Goal: Leave review/rating: Leave review/rating

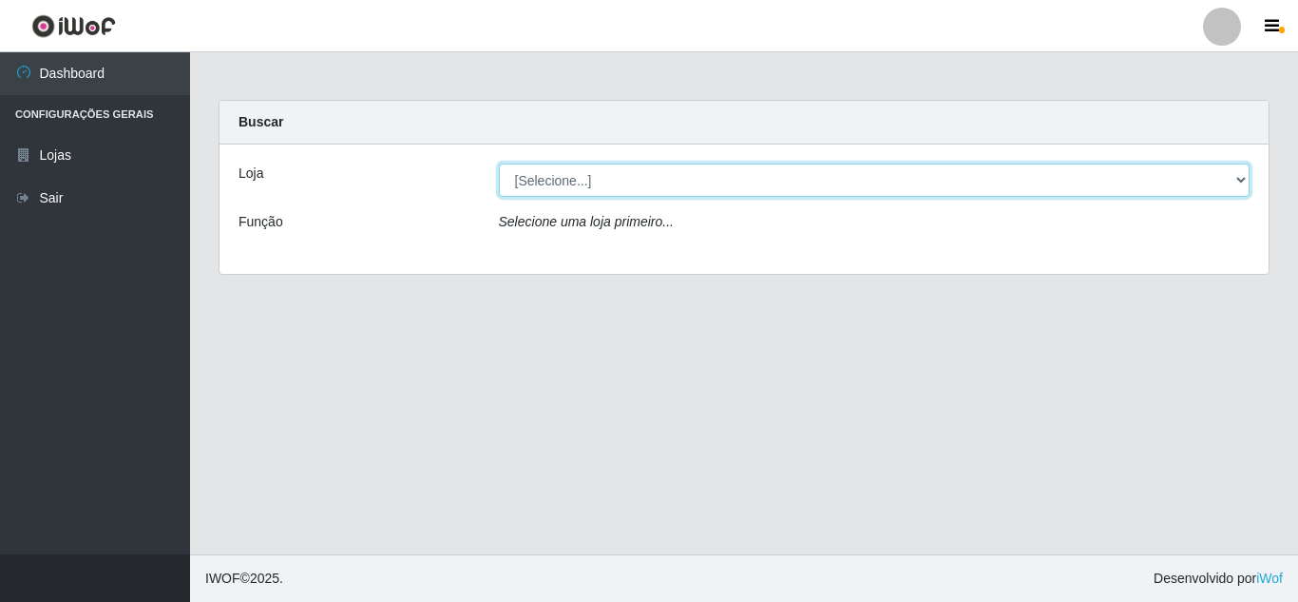
click at [560, 184] on select "[Selecione...] Rede Compras Supermercados - LOJA 5" at bounding box center [875, 179] width 752 height 33
select select "397"
click at [499, 163] on select "[Selecione...] Rede Compras Supermercados - LOJA 5" at bounding box center [875, 179] width 752 height 33
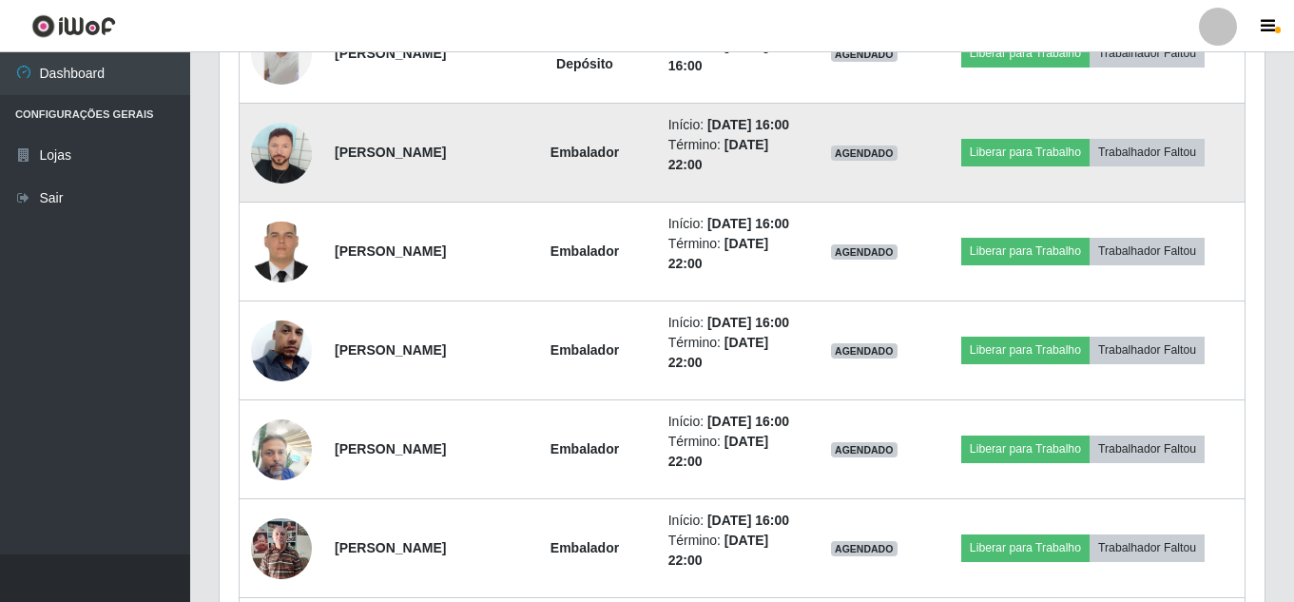
scroll to position [1426, 0]
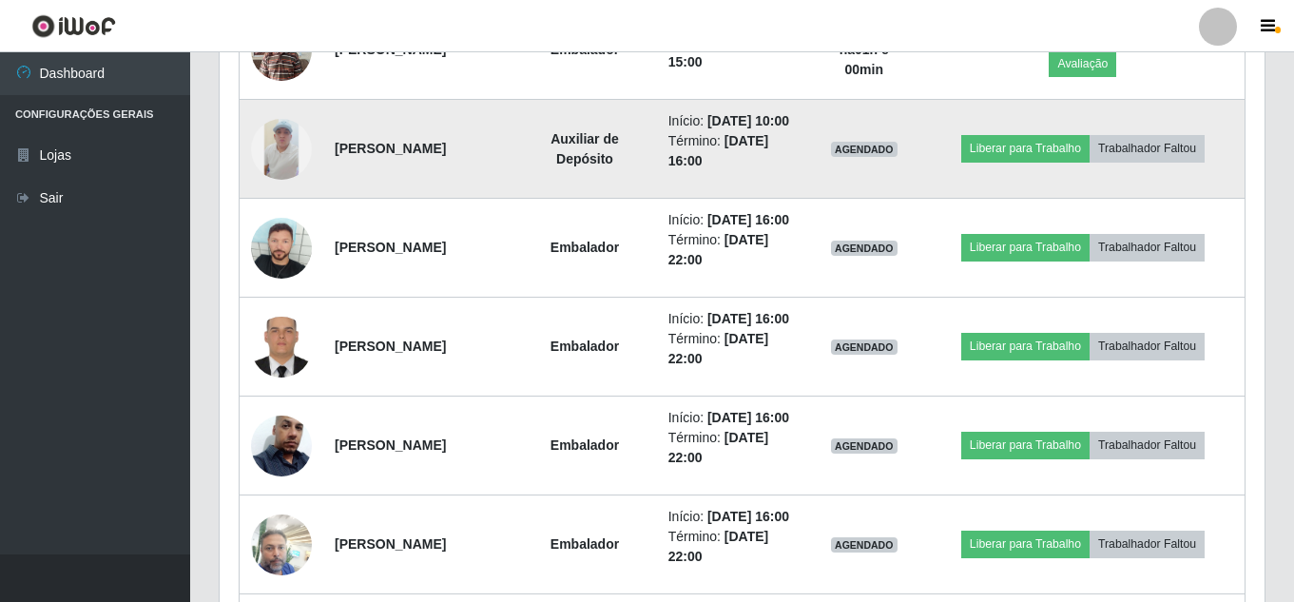
click at [289, 180] on img at bounding box center [281, 149] width 61 height 61
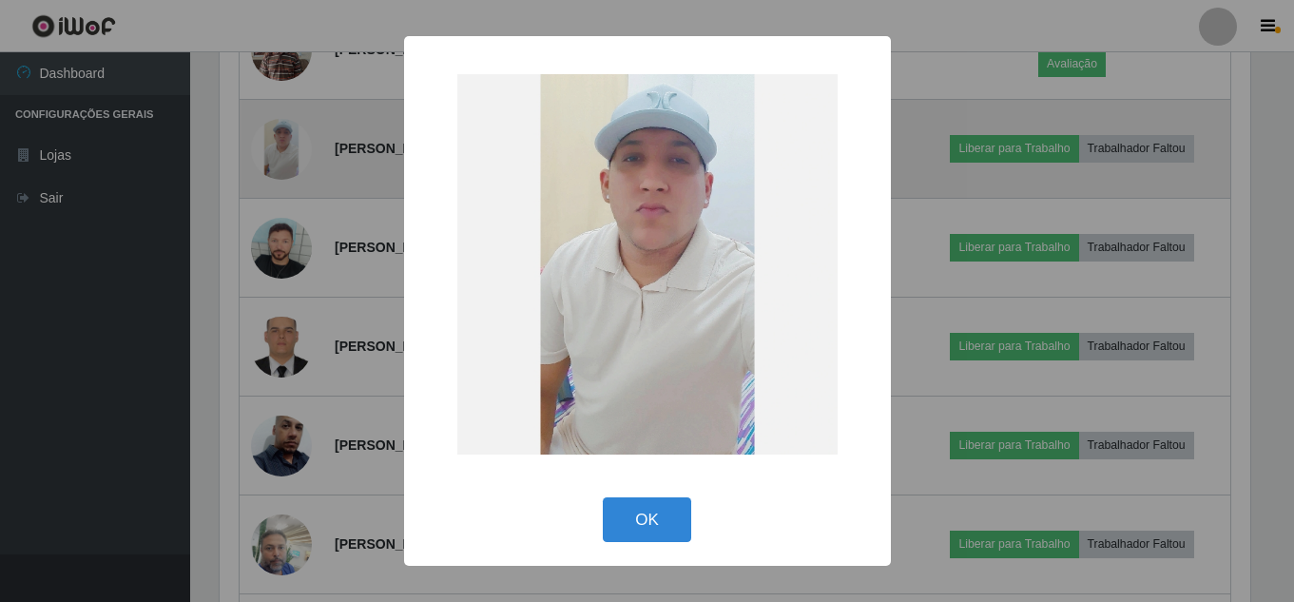
scroll to position [394, 1035]
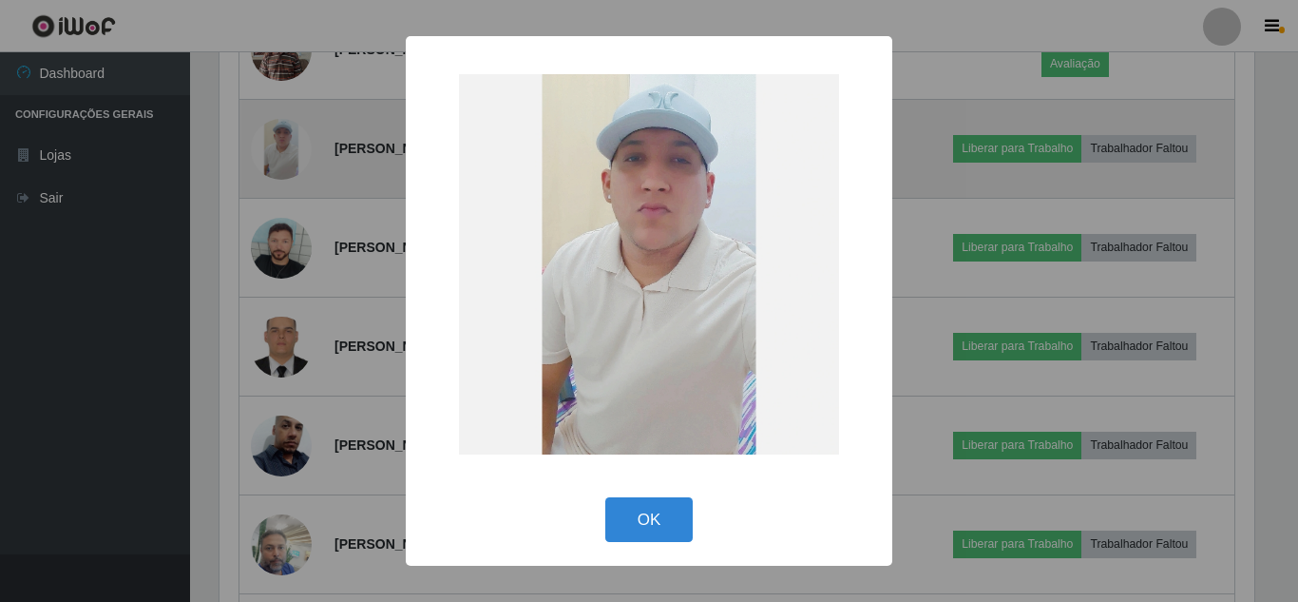
click at [289, 308] on div "× OK Cancel" at bounding box center [649, 301] width 1298 height 602
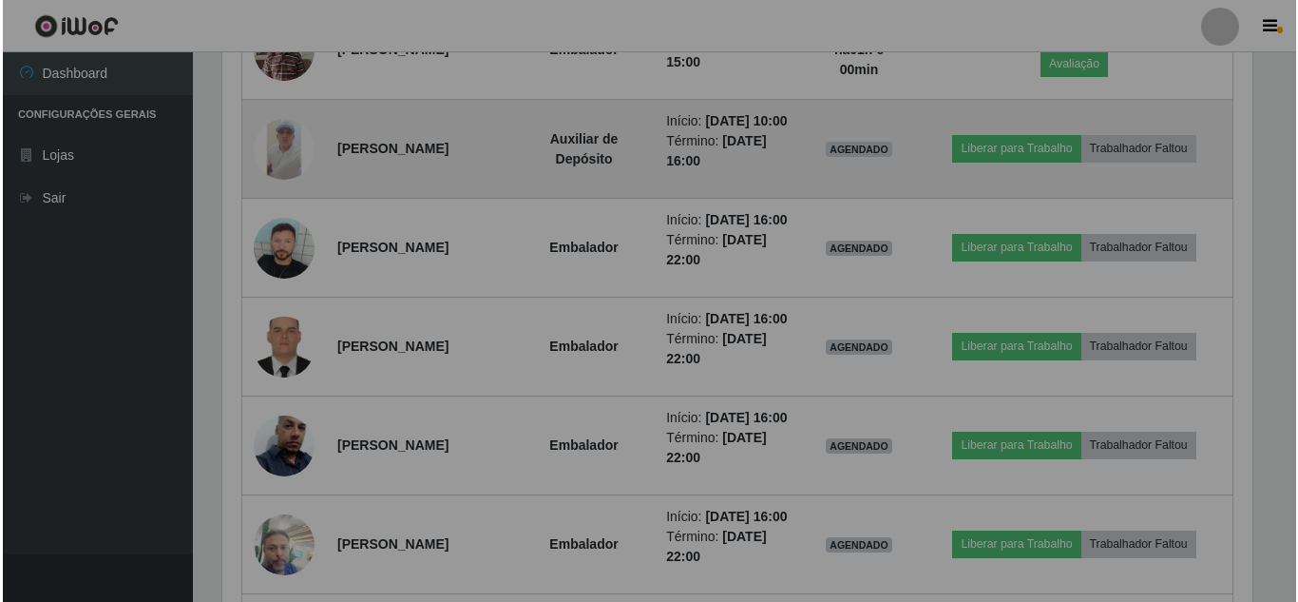
scroll to position [394, 1045]
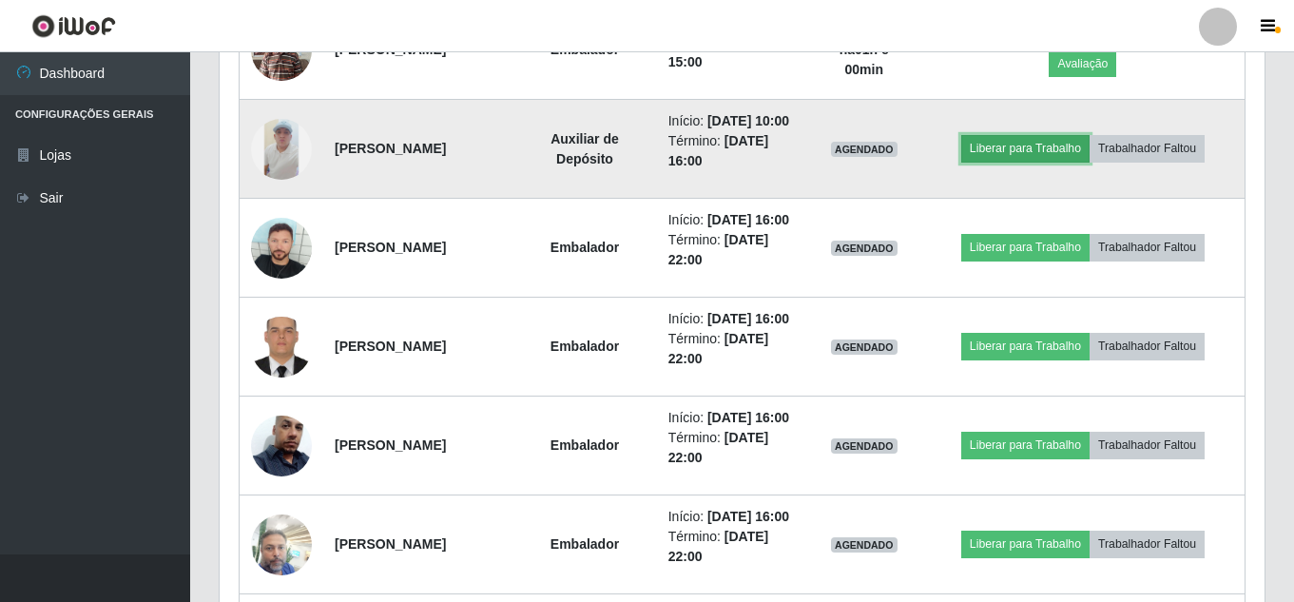
click at [1048, 162] on button "Liberar para Trabalho" at bounding box center [1025, 148] width 128 height 27
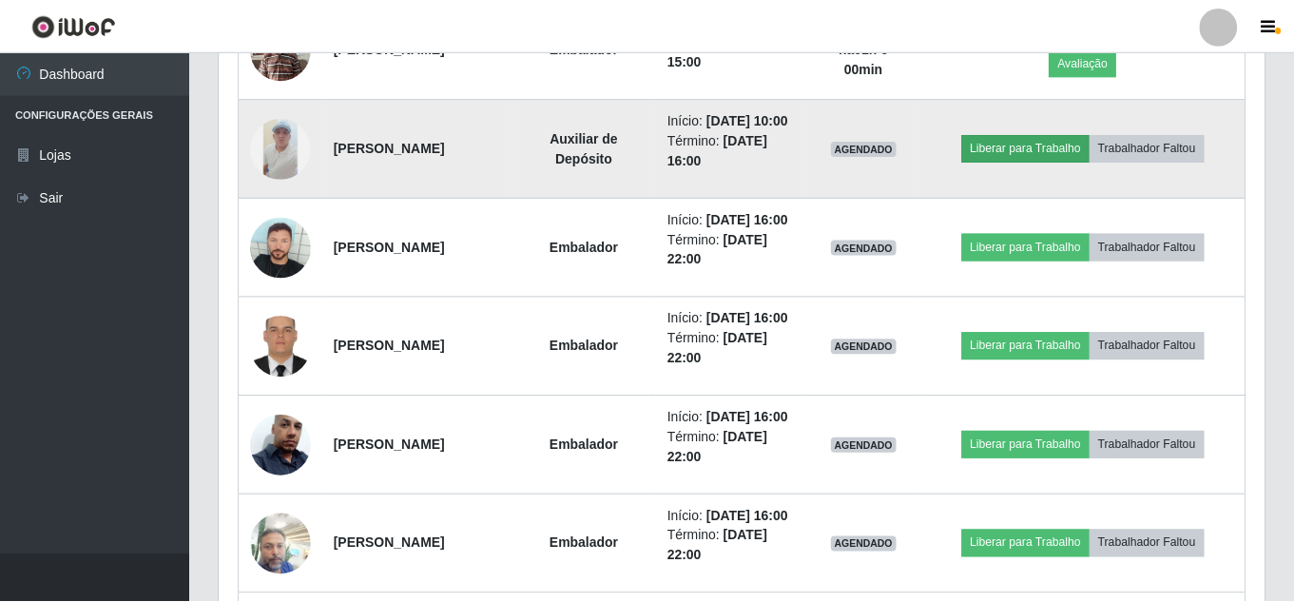
scroll to position [394, 1035]
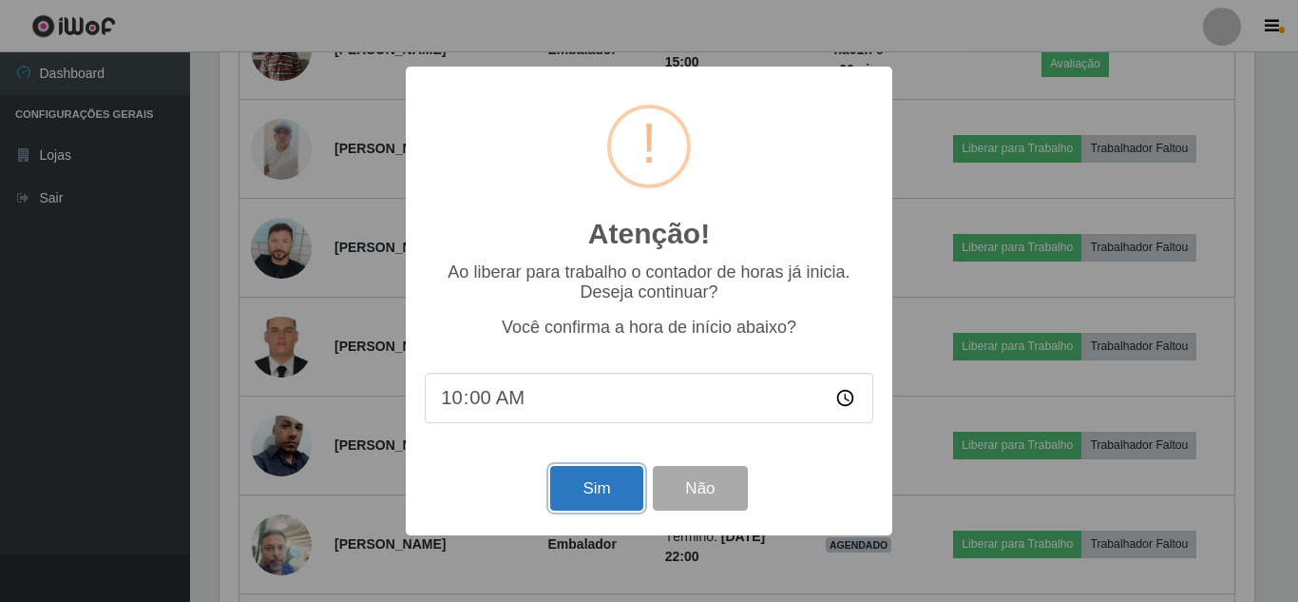
click at [617, 487] on button "Sim" at bounding box center [596, 488] width 92 height 45
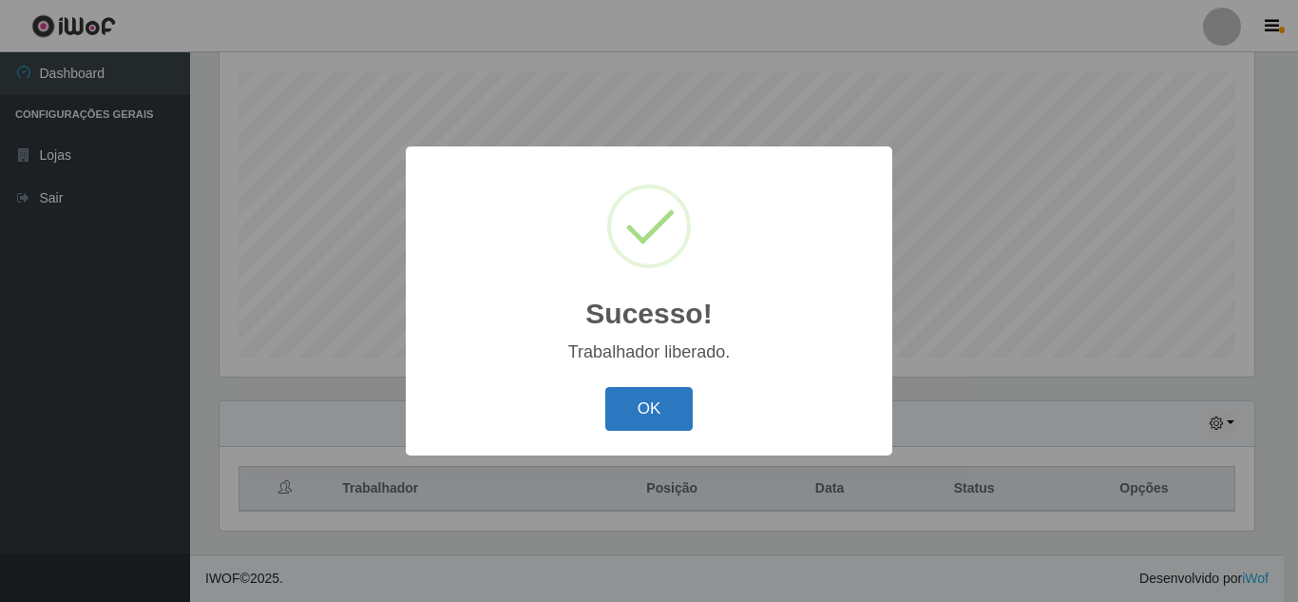
click at [636, 422] on button "OK" at bounding box center [649, 409] width 88 height 45
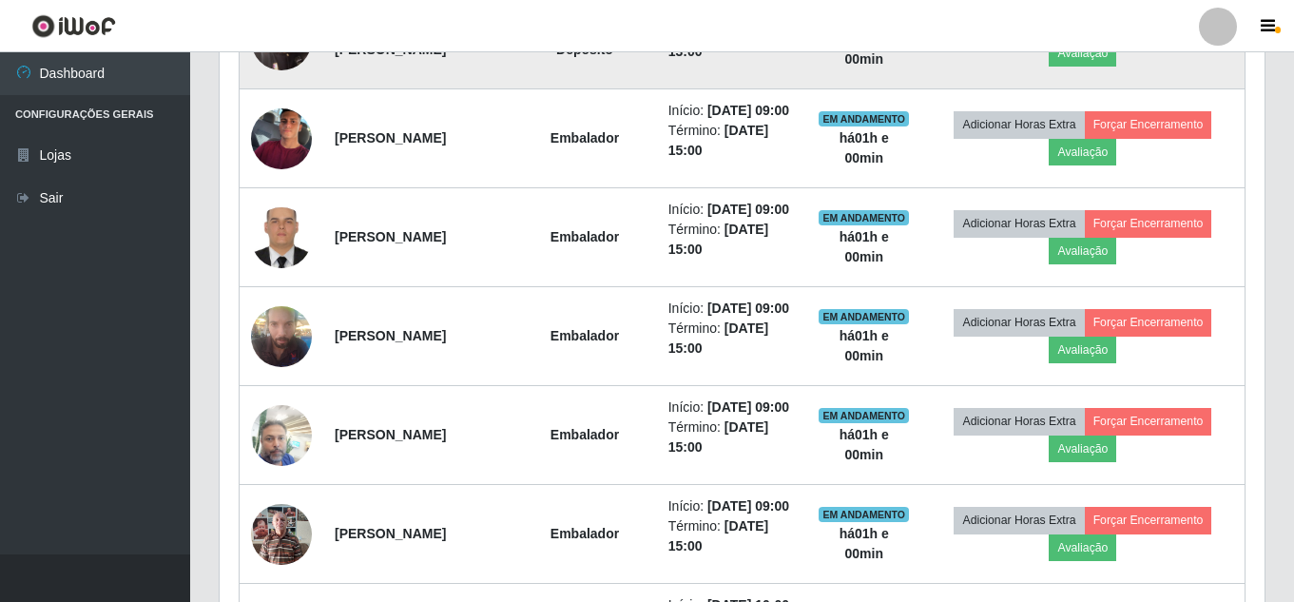
scroll to position [892, 0]
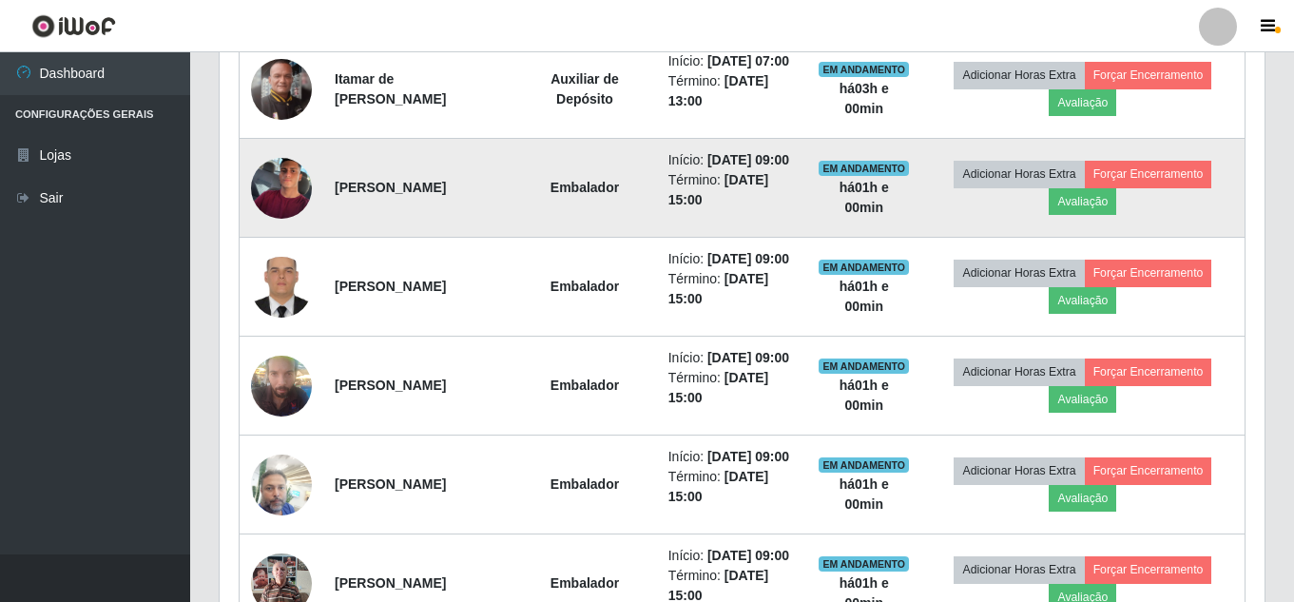
click at [296, 222] on img at bounding box center [281, 187] width 61 height 69
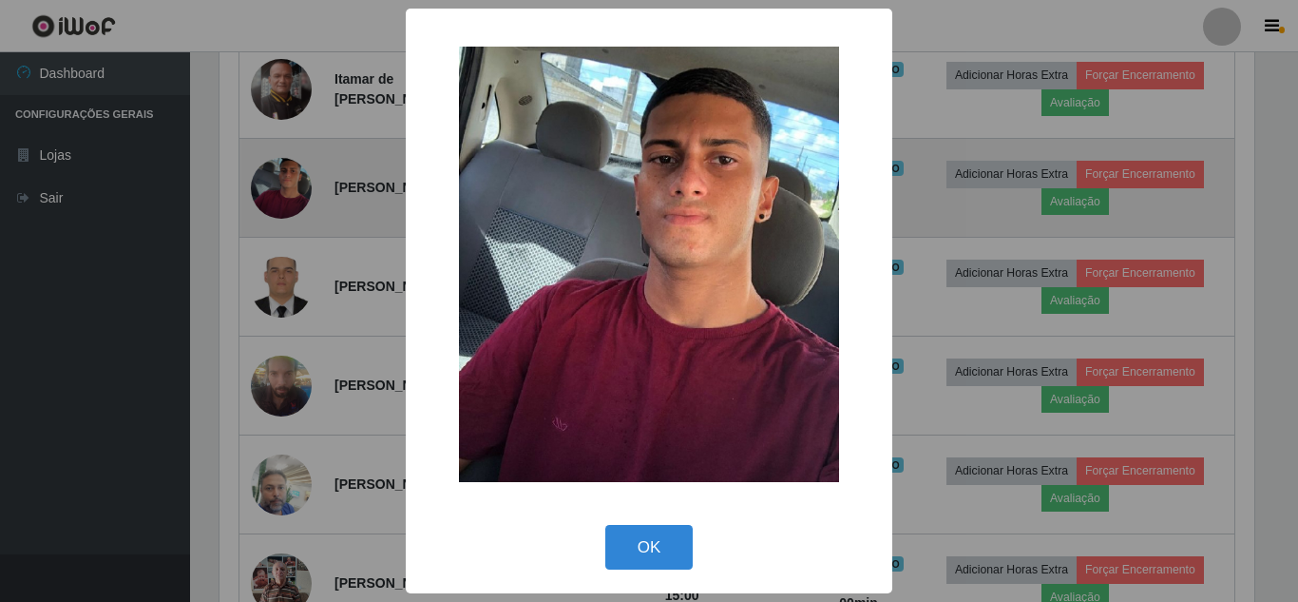
click at [296, 244] on div "× OK Cancel" at bounding box center [649, 301] width 1298 height 602
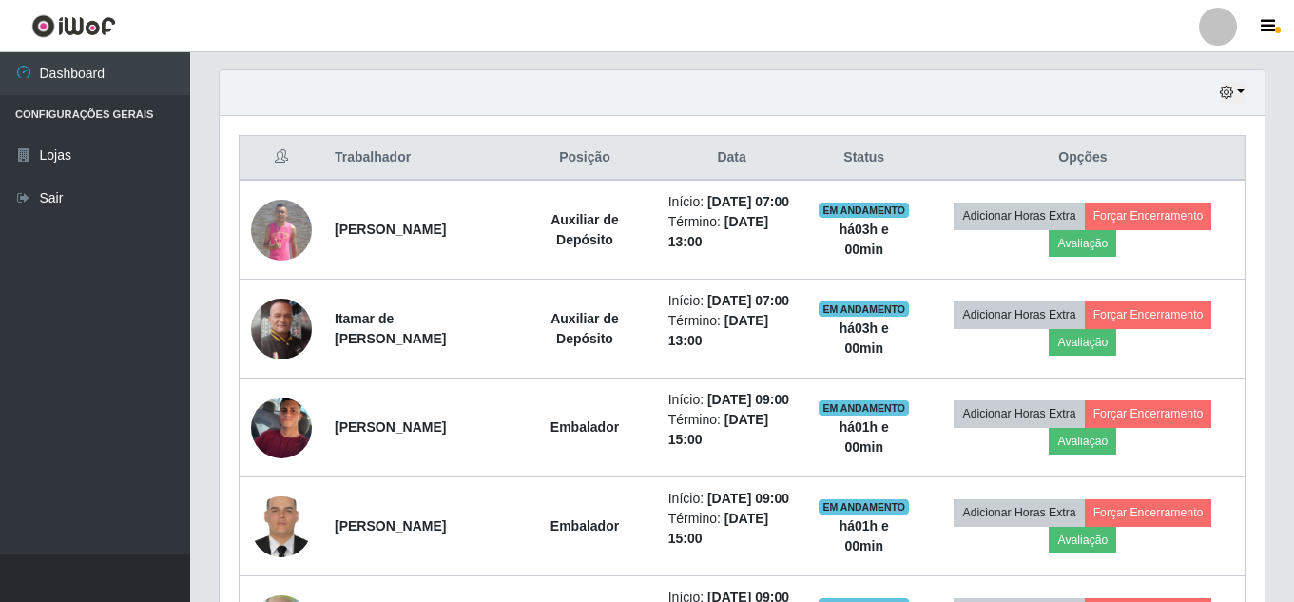
scroll to position [655, 0]
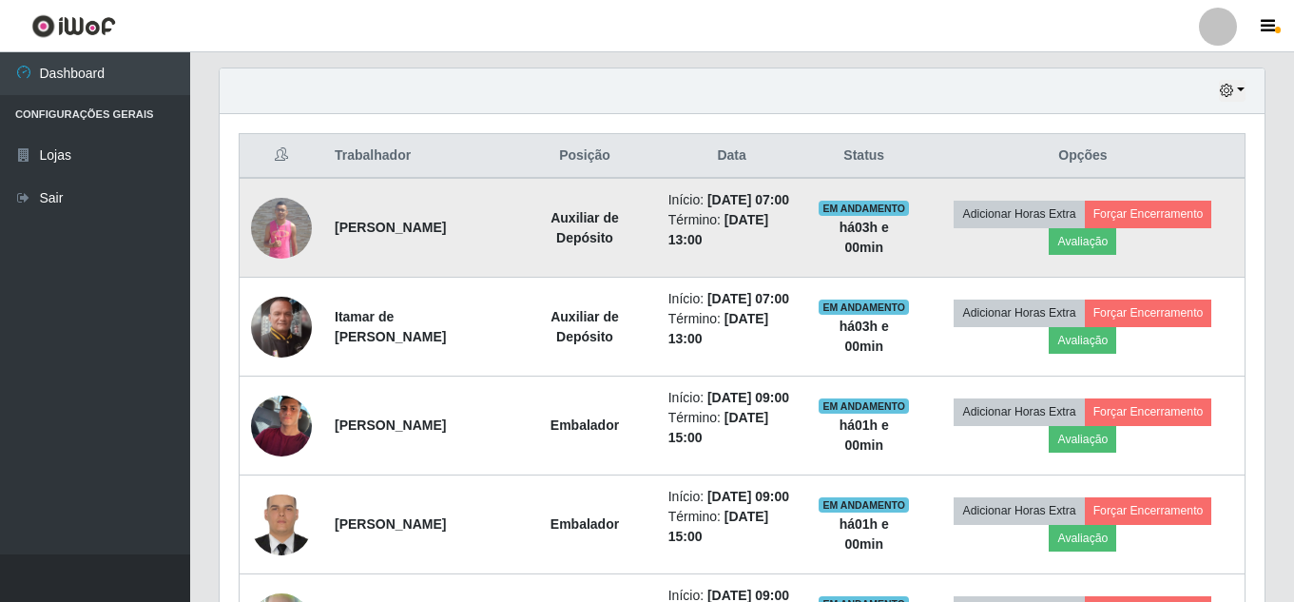
click at [274, 240] on img at bounding box center [281, 228] width 61 height 61
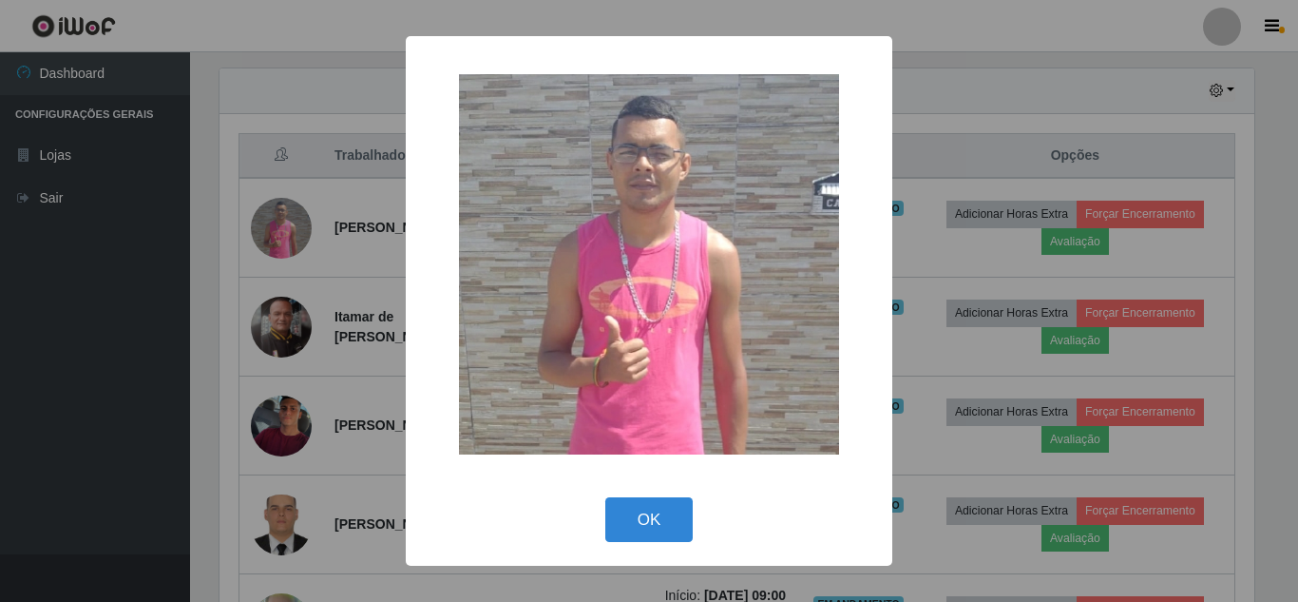
click at [292, 234] on div "× OK Cancel" at bounding box center [649, 301] width 1298 height 602
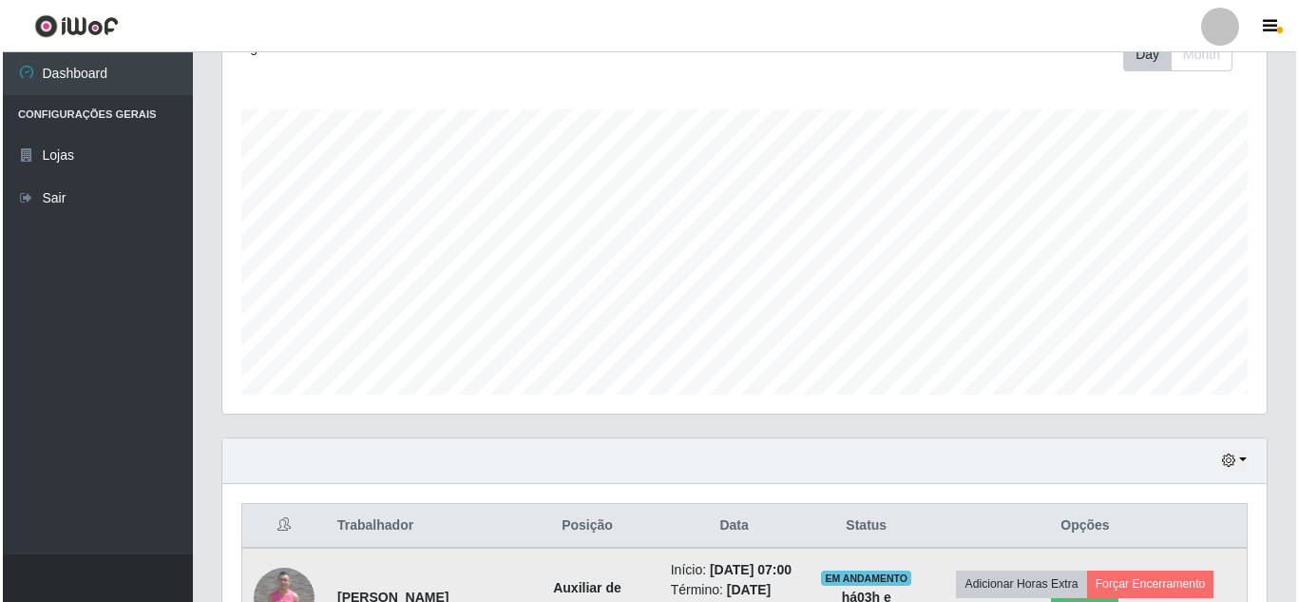
scroll to position [570, 0]
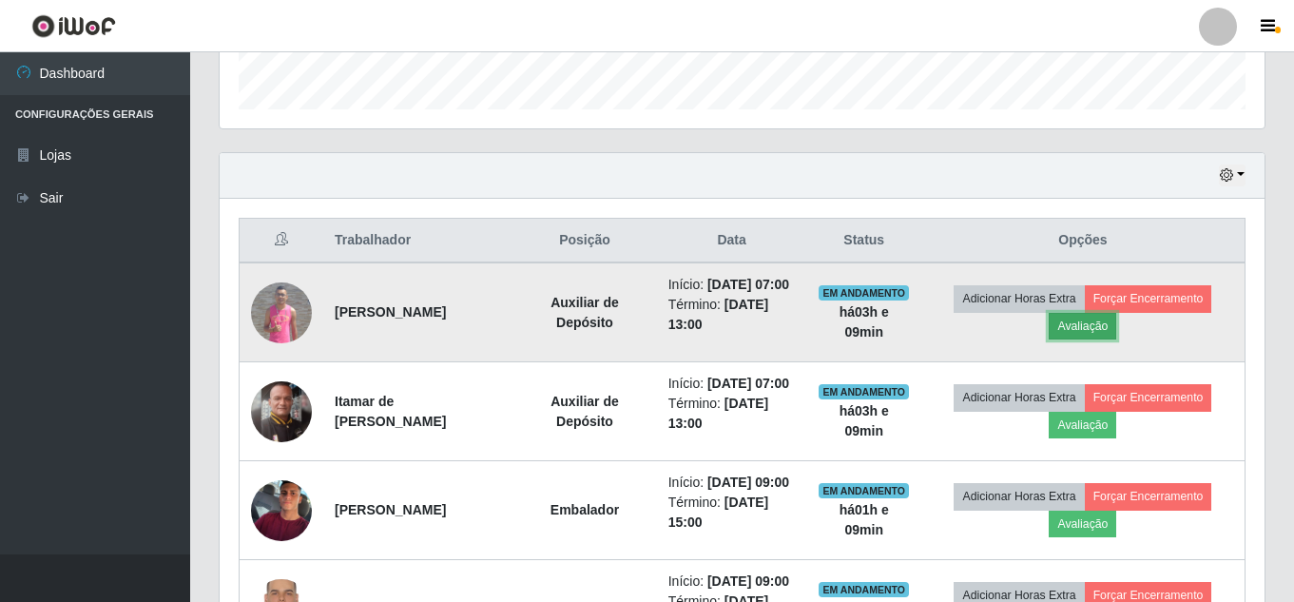
click at [1116, 339] on button "Avaliação" at bounding box center [1081, 326] width 67 height 27
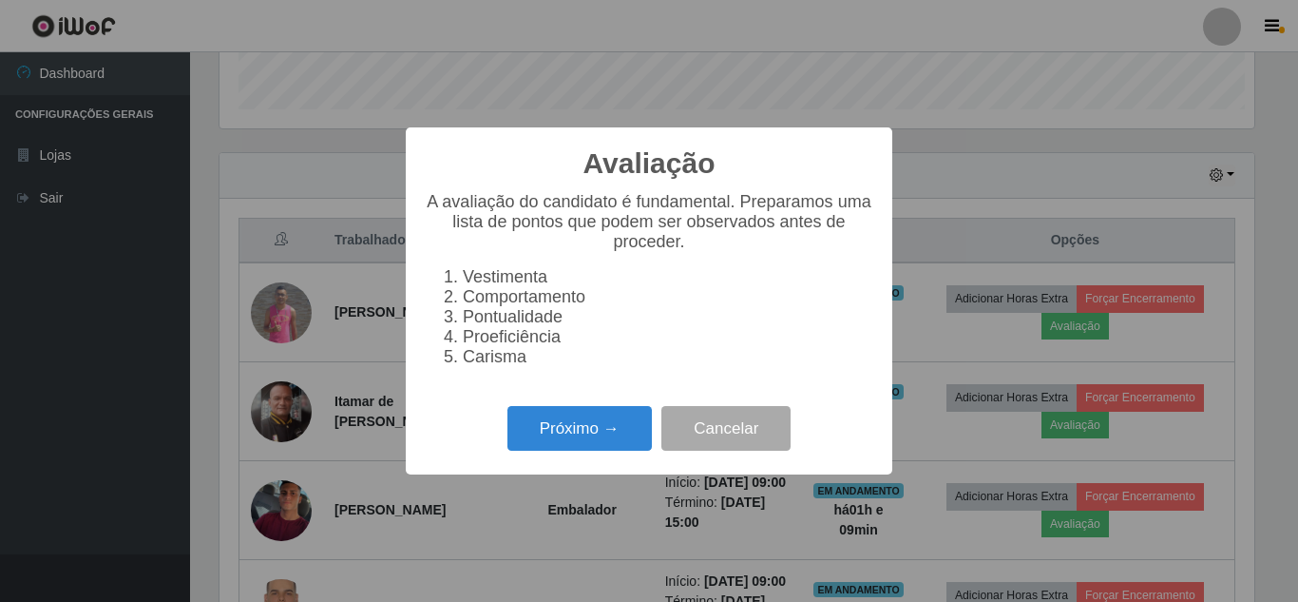
scroll to position [394, 1035]
click at [640, 431] on button "Próximo →" at bounding box center [580, 428] width 144 height 45
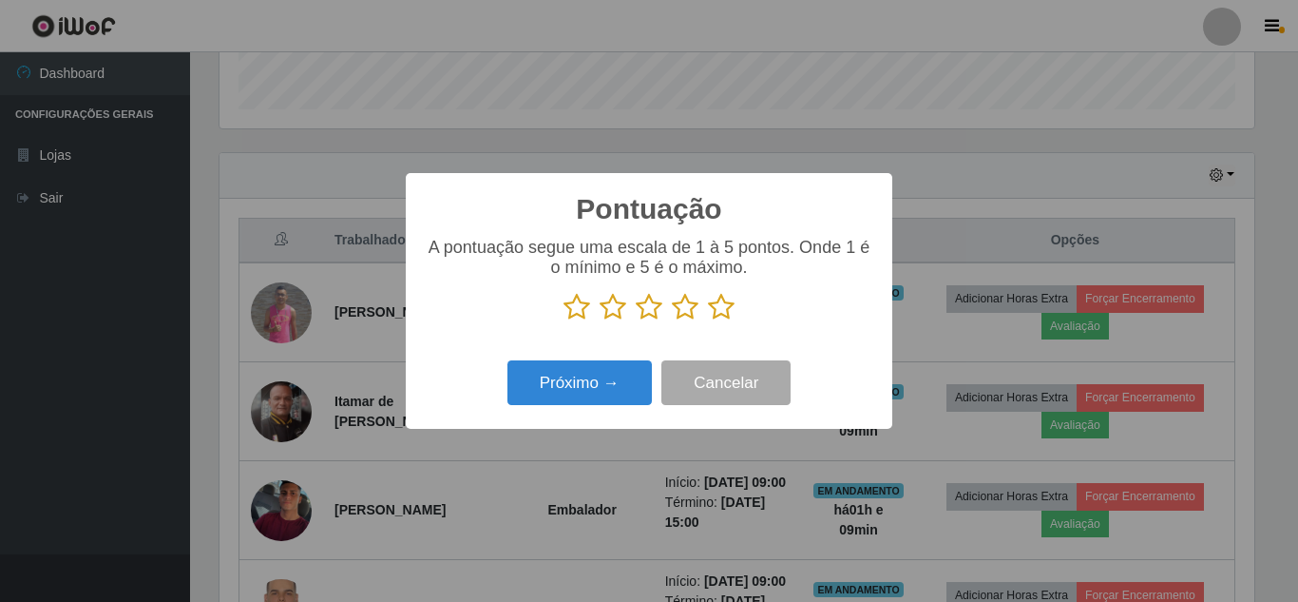
click at [729, 315] on icon at bounding box center [721, 307] width 27 height 29
click at [708, 321] on input "radio" at bounding box center [708, 321] width 0 height 0
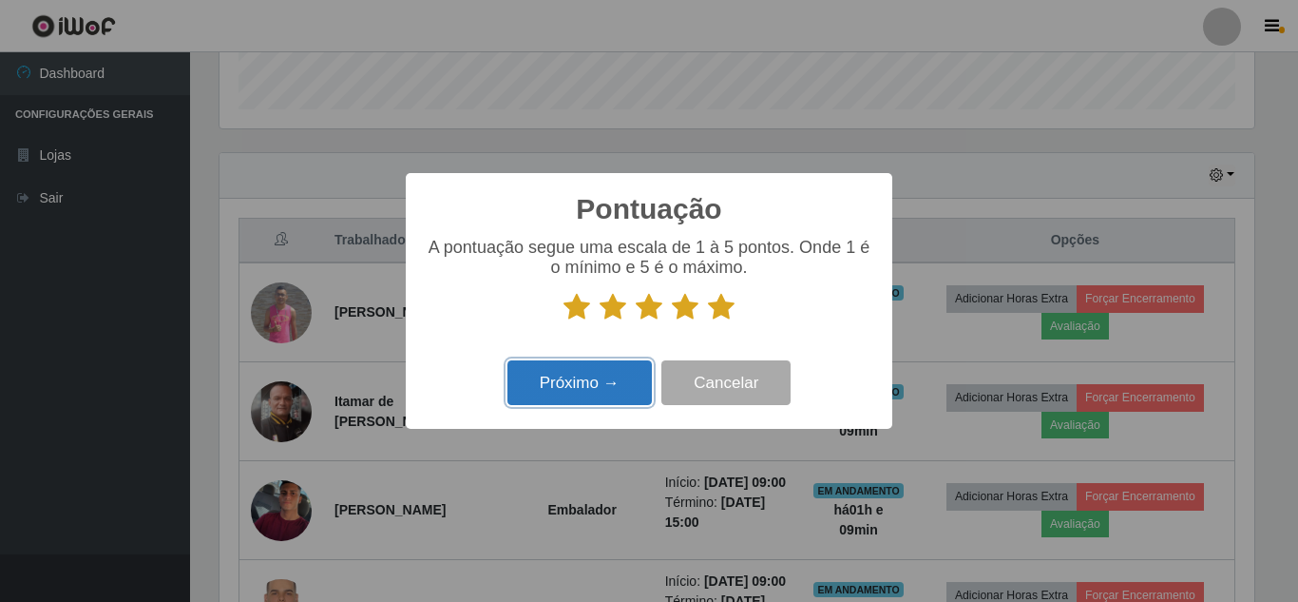
click at [603, 380] on button "Próximo →" at bounding box center [580, 382] width 144 height 45
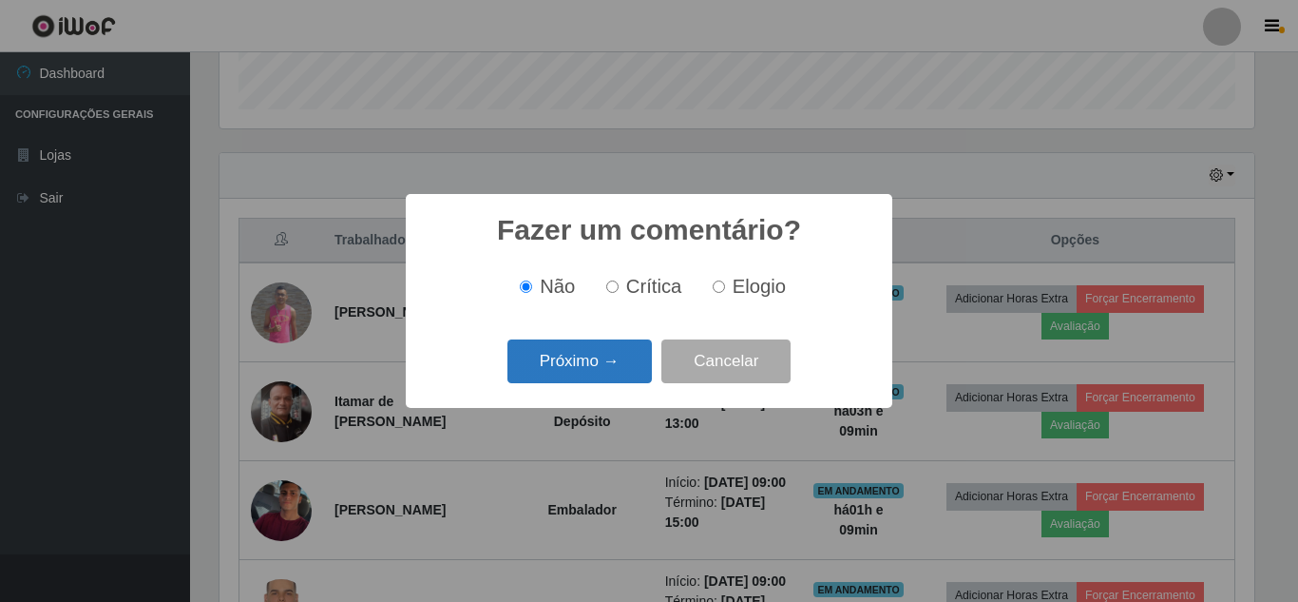
click at [620, 366] on button "Próximo →" at bounding box center [580, 361] width 144 height 45
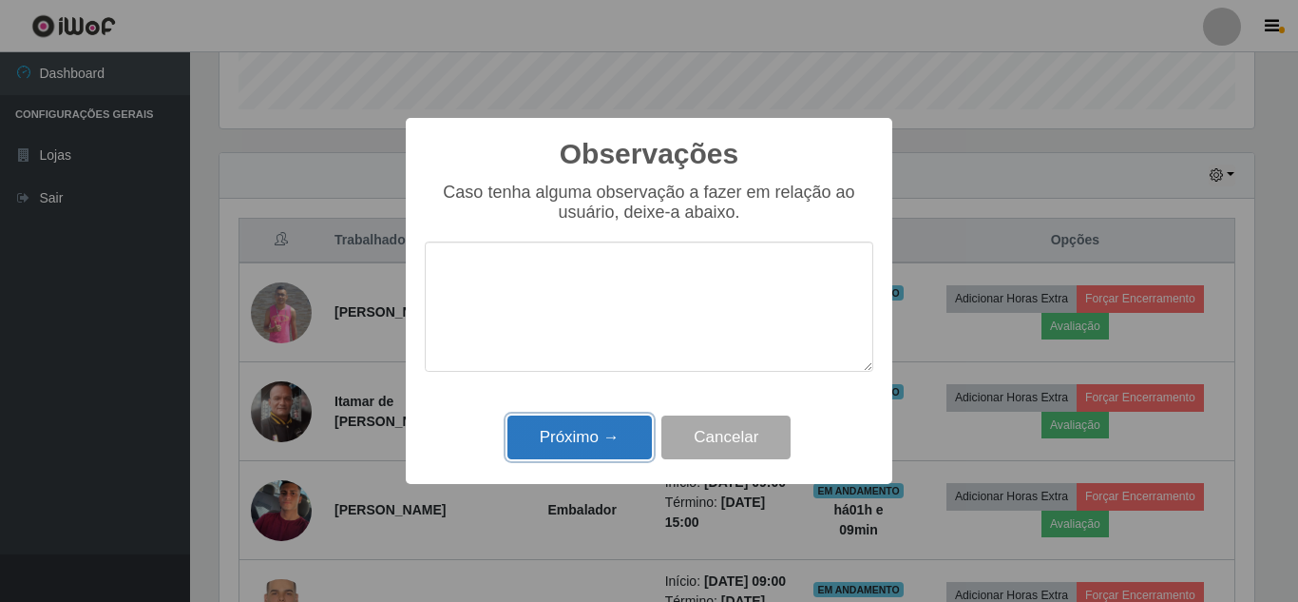
click at [598, 429] on button "Próximo →" at bounding box center [580, 437] width 144 height 45
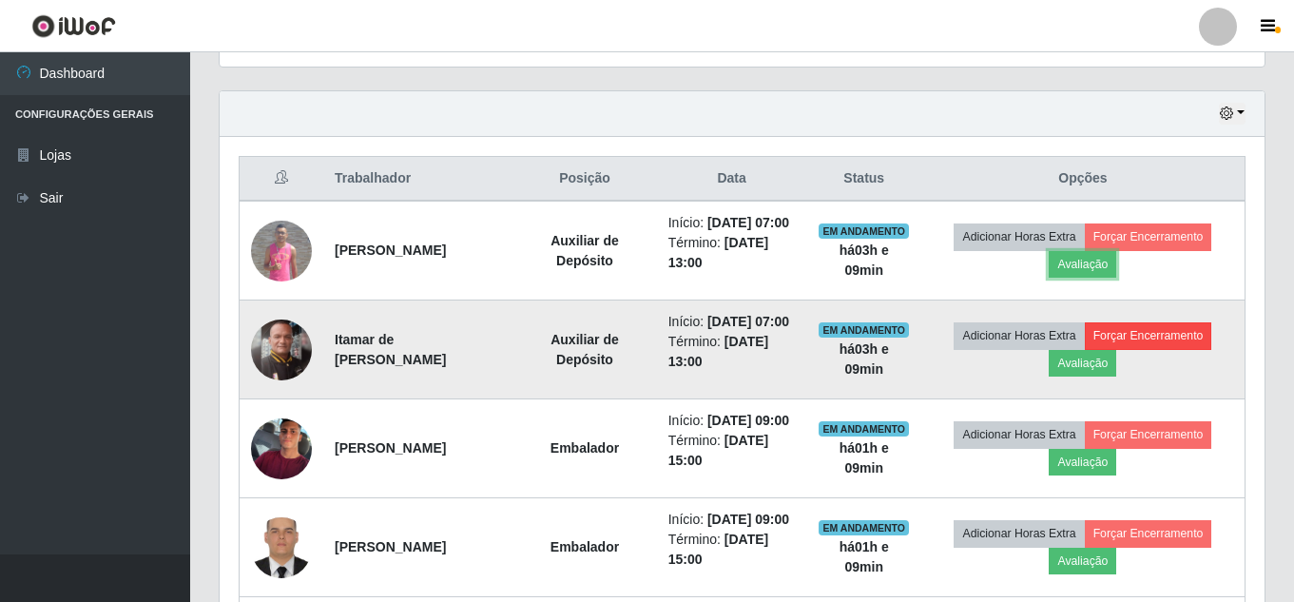
scroll to position [665, 0]
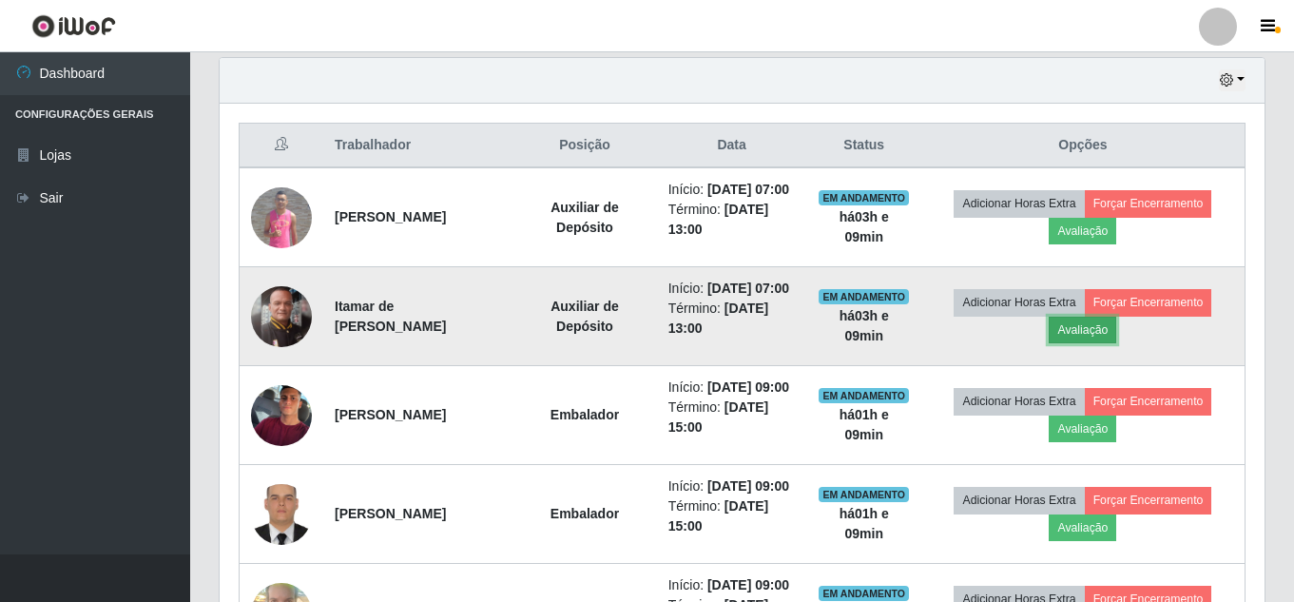
click at [1084, 343] on button "Avaliação" at bounding box center [1081, 330] width 67 height 27
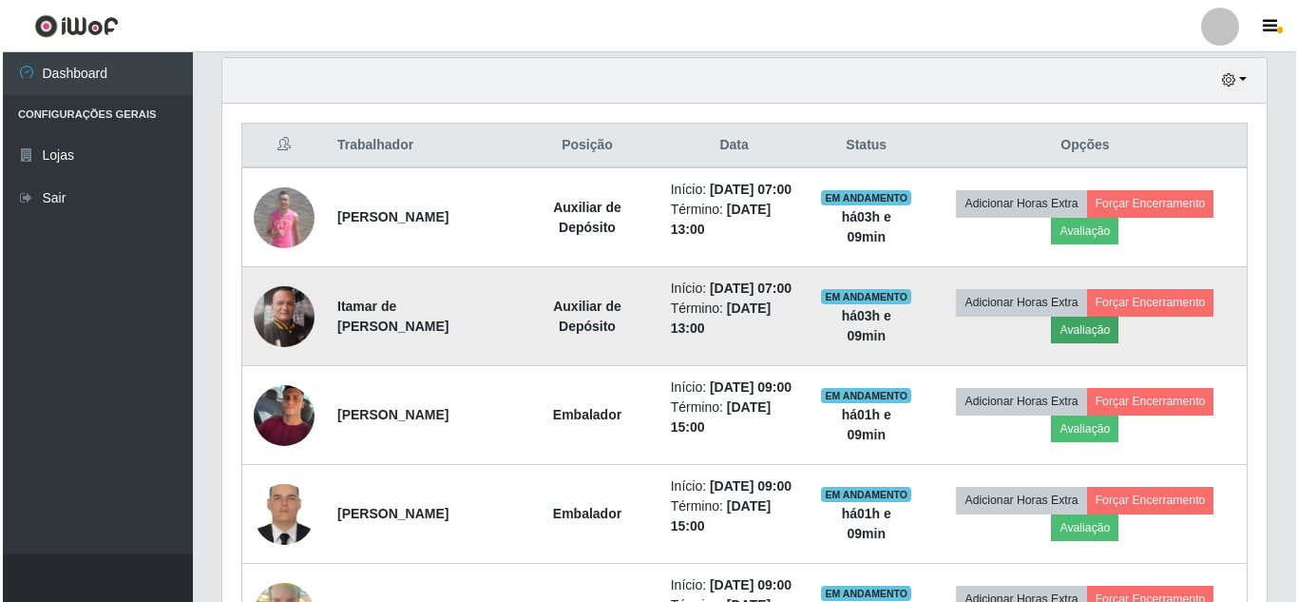
scroll to position [394, 1035]
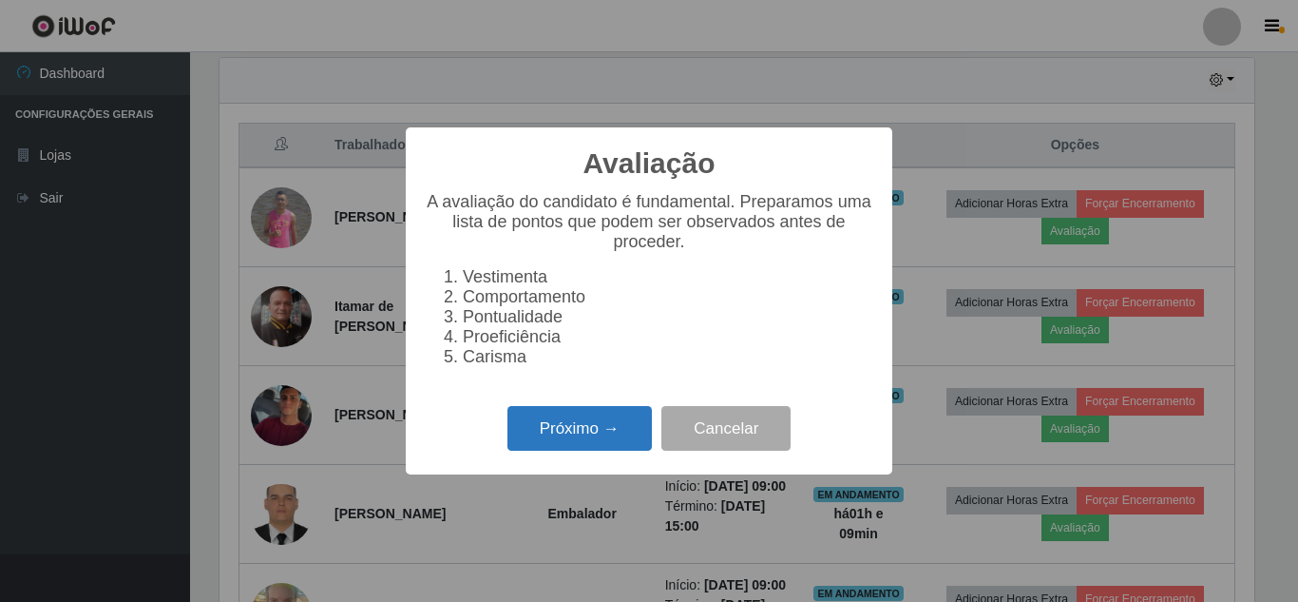
click at [605, 441] on button "Próximo →" at bounding box center [580, 428] width 144 height 45
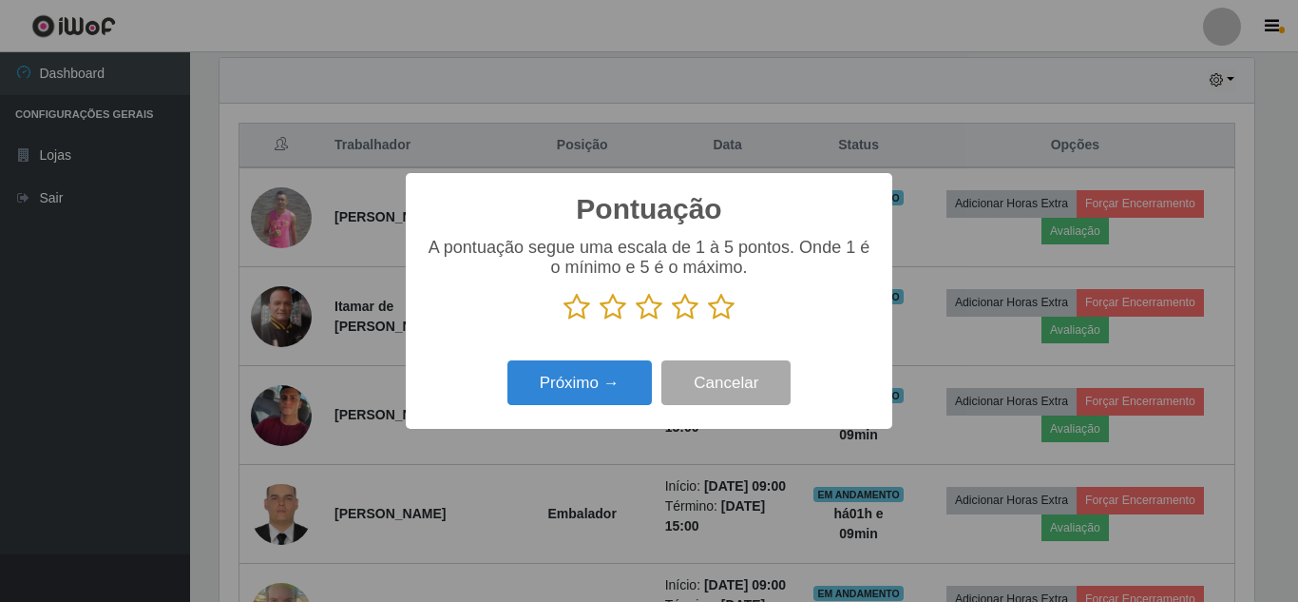
click at [727, 315] on icon at bounding box center [721, 307] width 27 height 29
click at [708, 321] on input "radio" at bounding box center [708, 321] width 0 height 0
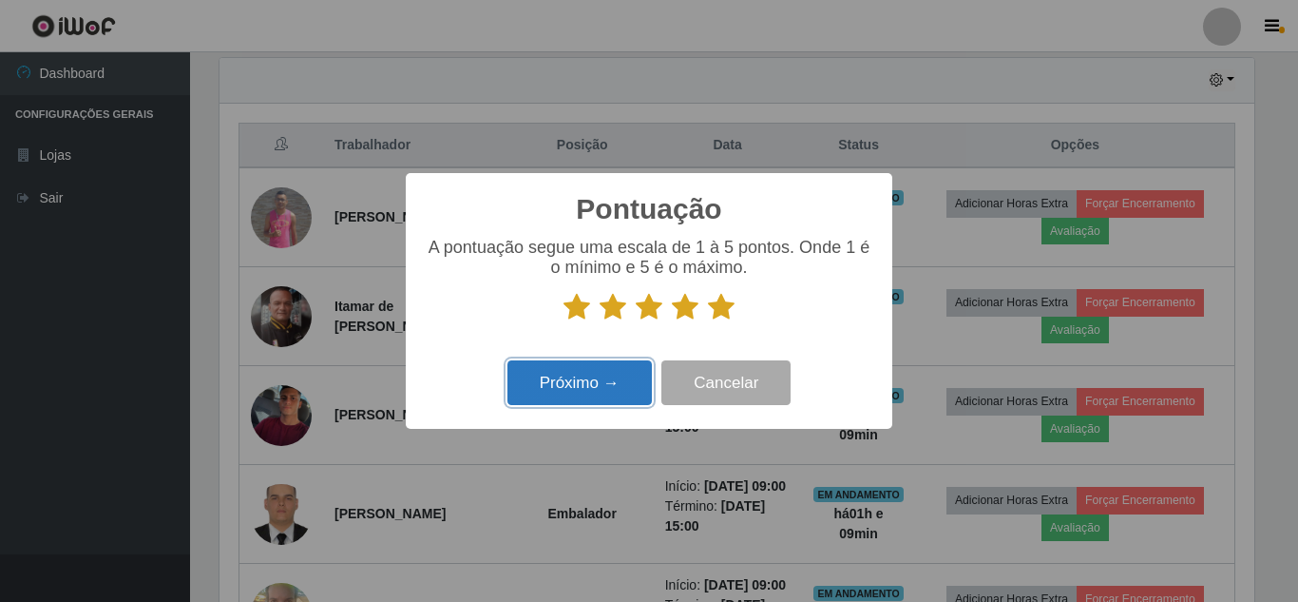
click at [579, 389] on button "Próximo →" at bounding box center [580, 382] width 144 height 45
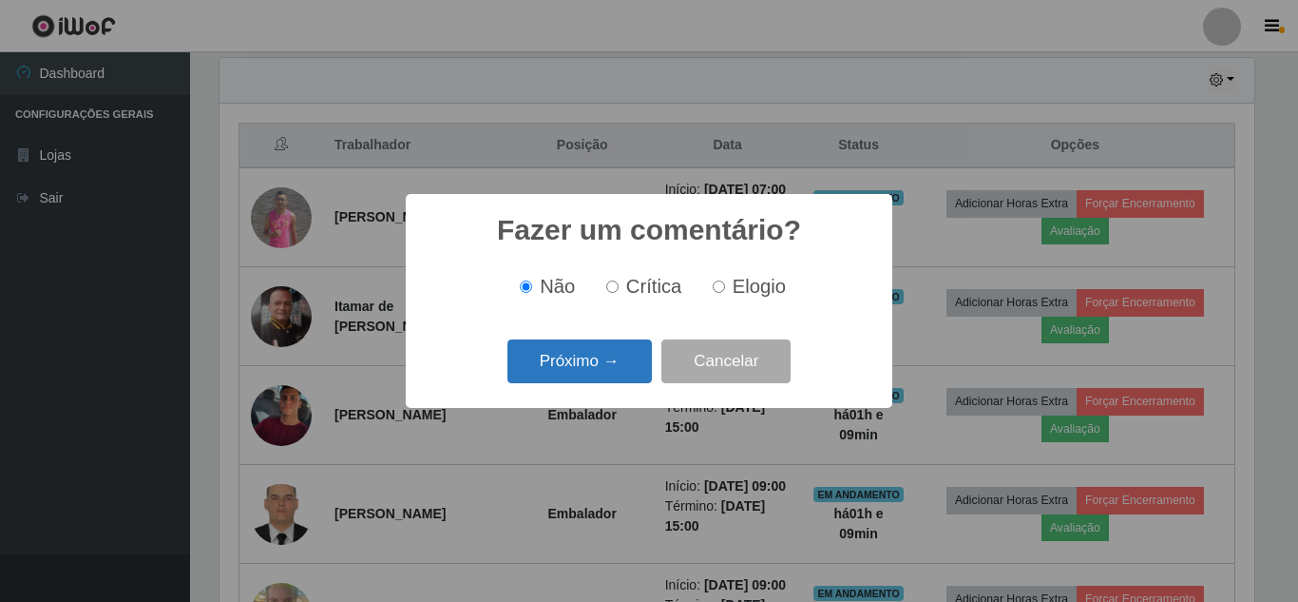
click at [603, 366] on button "Próximo →" at bounding box center [580, 361] width 144 height 45
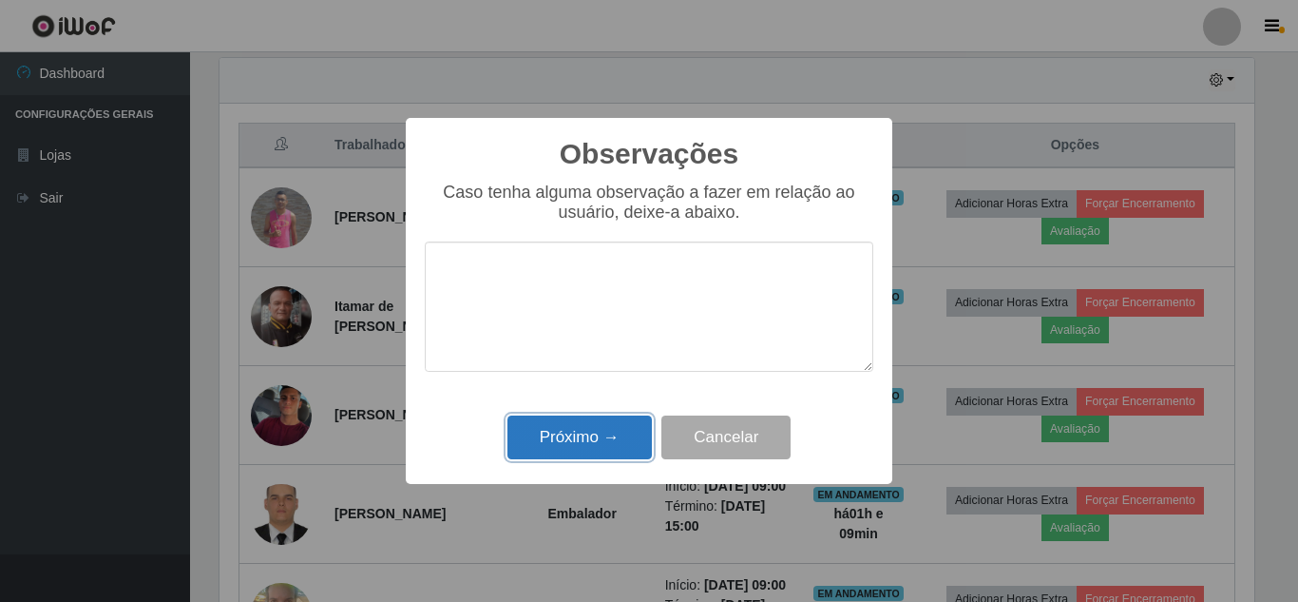
drag, startPoint x: 583, startPoint y: 417, endPoint x: 608, endPoint y: 418, distance: 25.7
click at [583, 418] on button "Próximo →" at bounding box center [580, 437] width 144 height 45
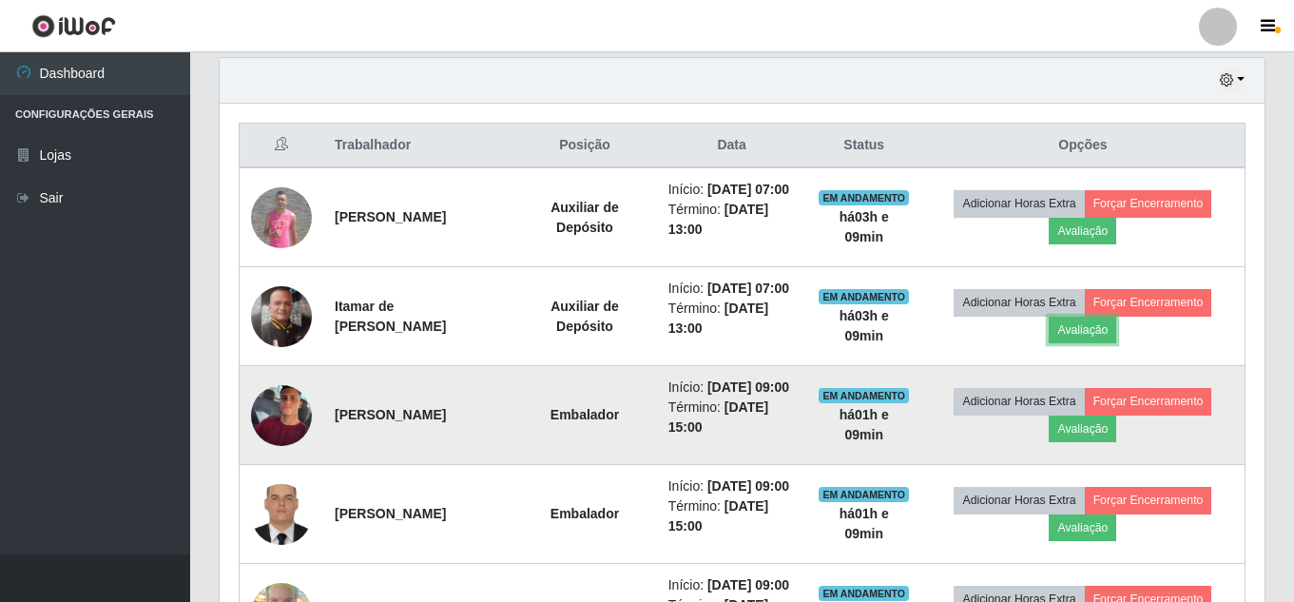
scroll to position [394, 1045]
click at [1084, 442] on button "Avaliação" at bounding box center [1081, 428] width 67 height 27
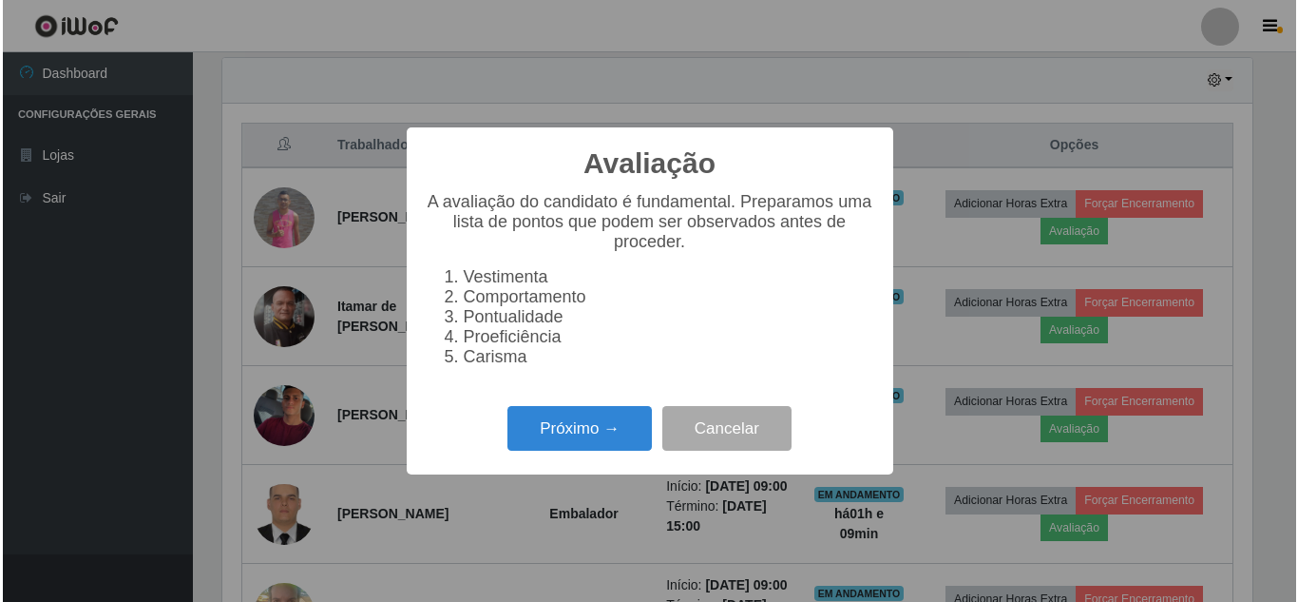
scroll to position [394, 1035]
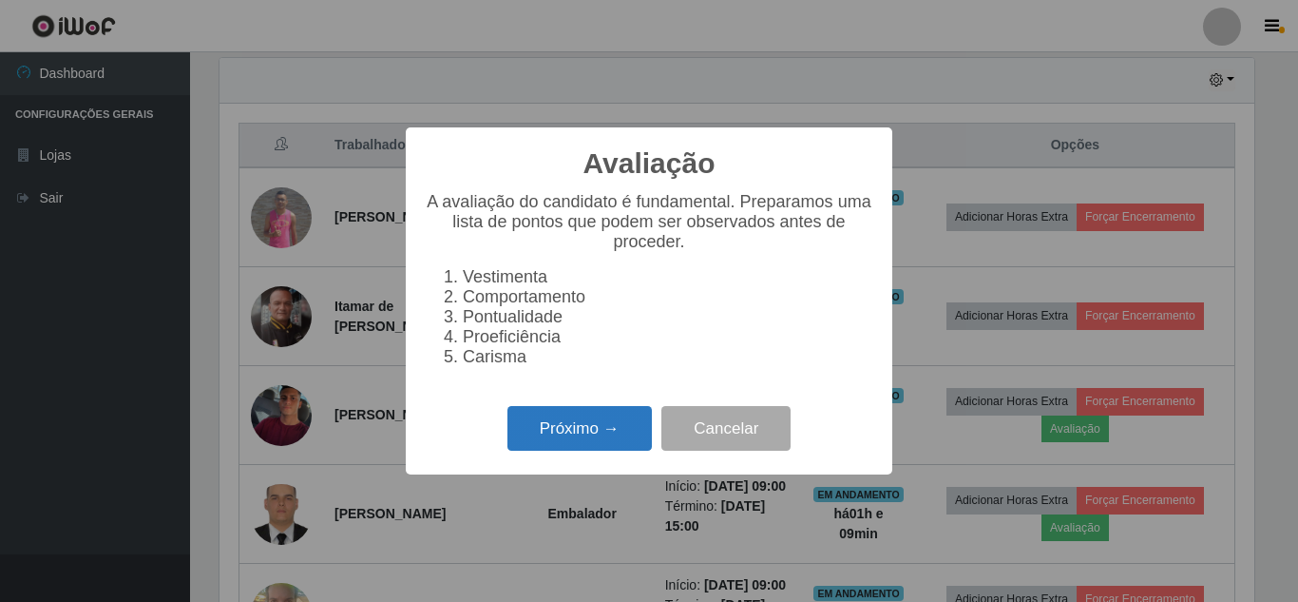
click at [624, 448] on button "Próximo →" at bounding box center [580, 428] width 144 height 45
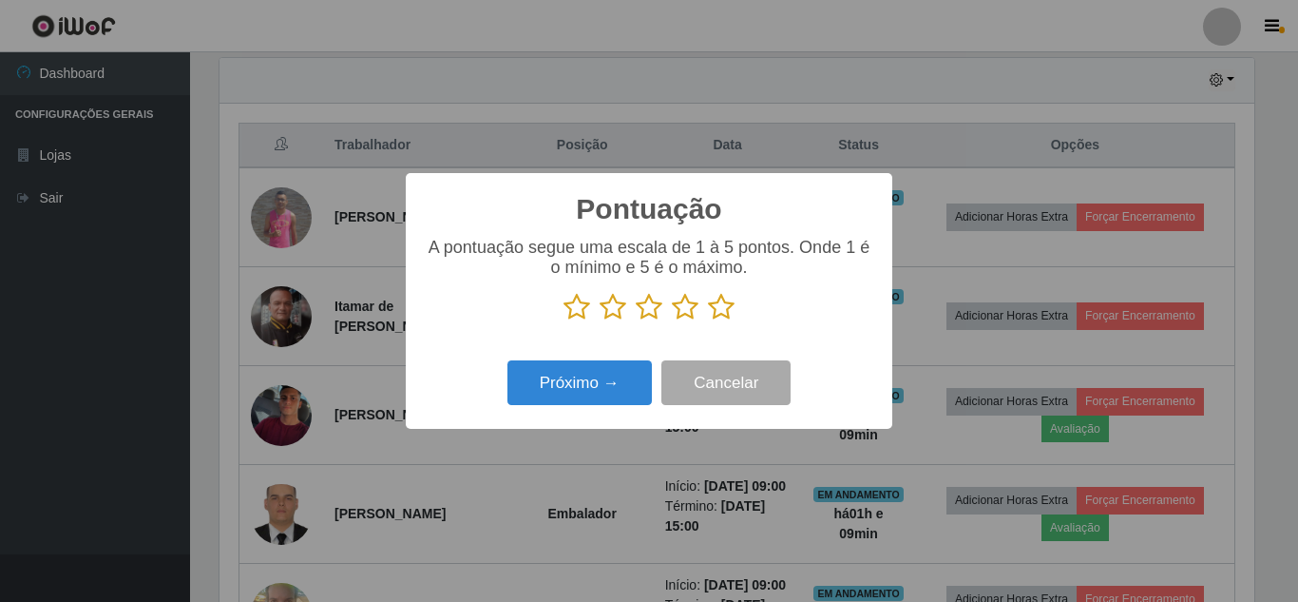
click at [741, 321] on p at bounding box center [649, 307] width 449 height 29
click at [723, 321] on icon at bounding box center [721, 307] width 27 height 29
click at [708, 321] on input "radio" at bounding box center [708, 321] width 0 height 0
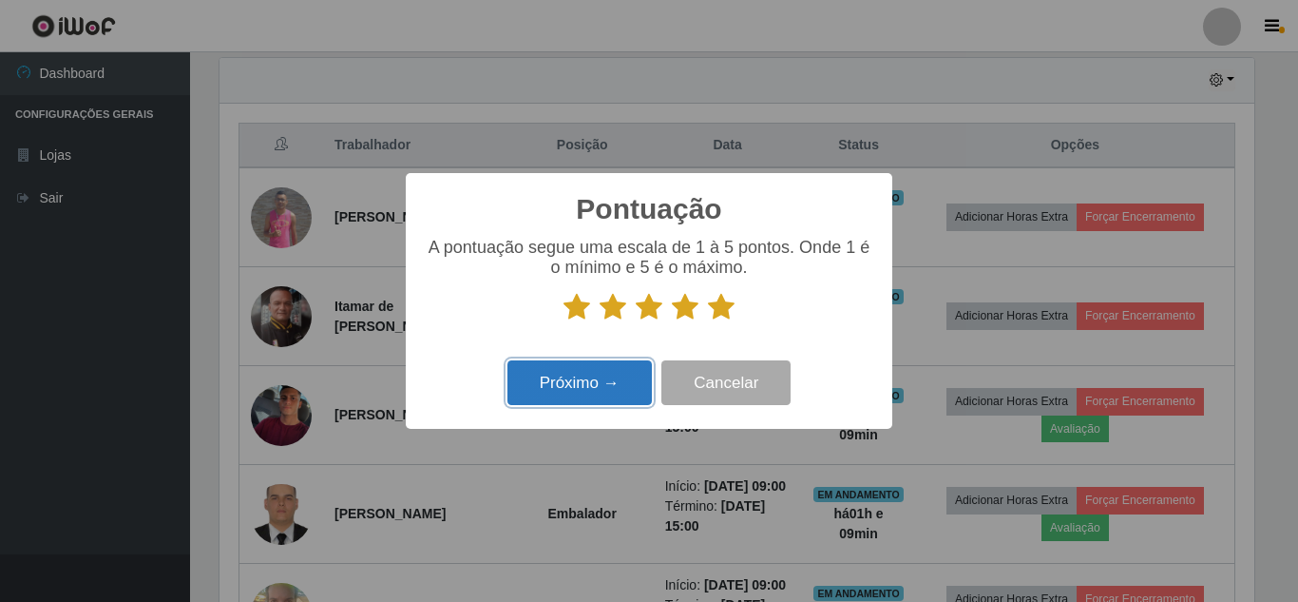
click at [634, 385] on button "Próximo →" at bounding box center [580, 382] width 144 height 45
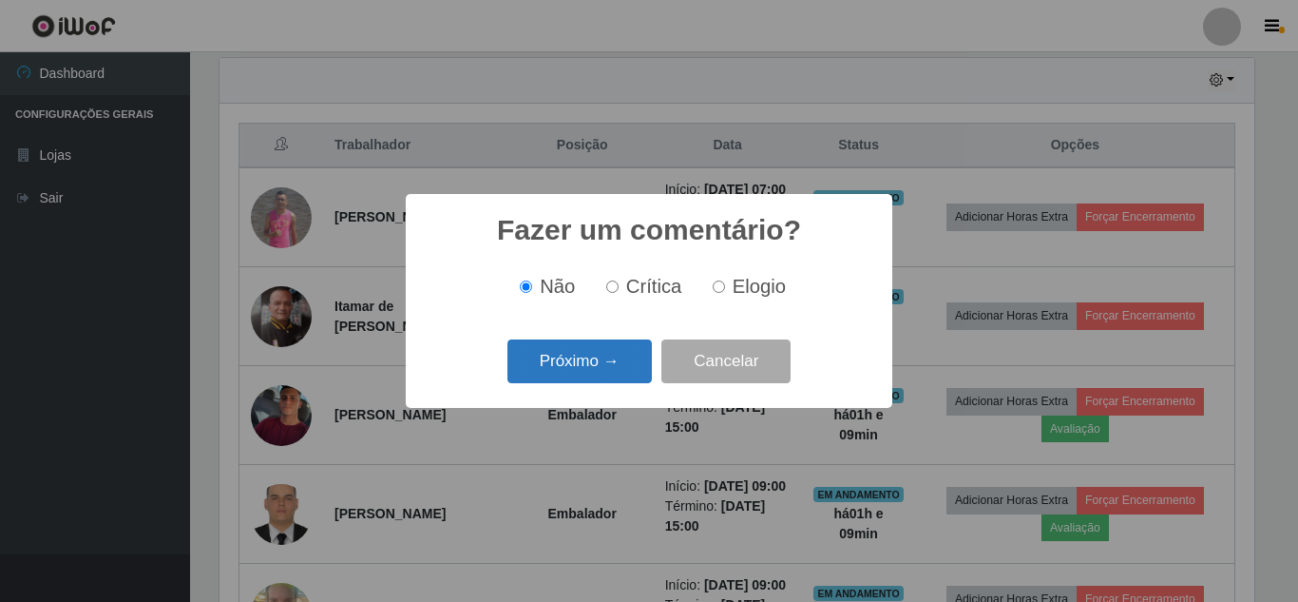
click at [600, 380] on button "Próximo →" at bounding box center [580, 361] width 144 height 45
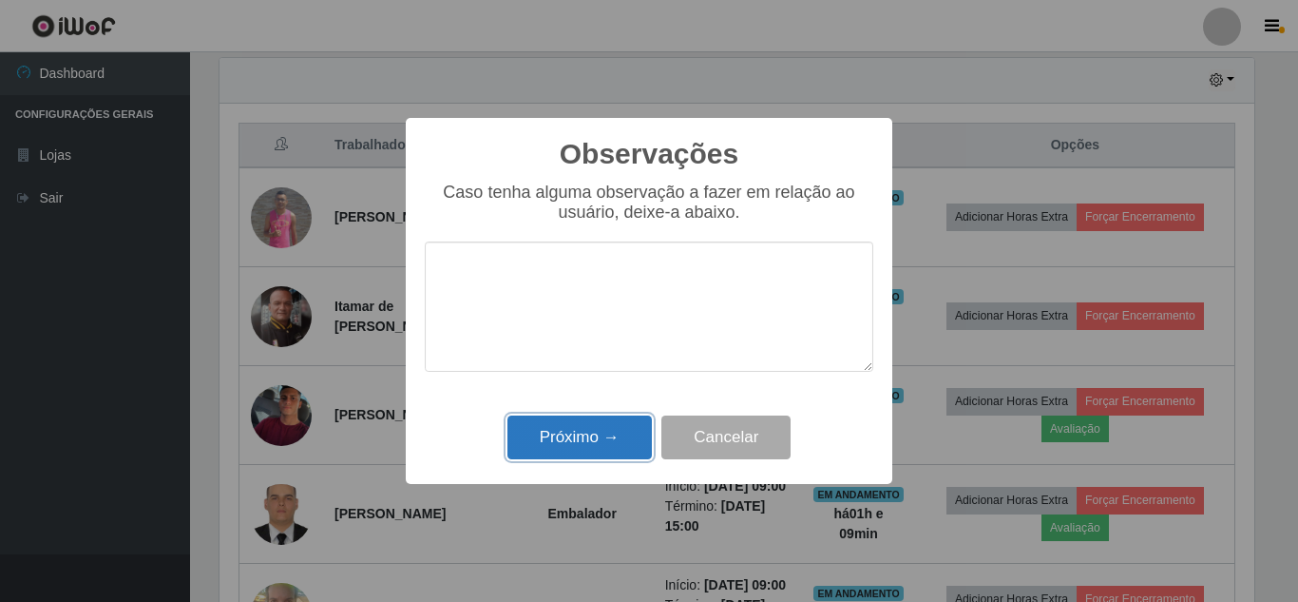
click at [624, 421] on button "Próximo →" at bounding box center [580, 437] width 144 height 45
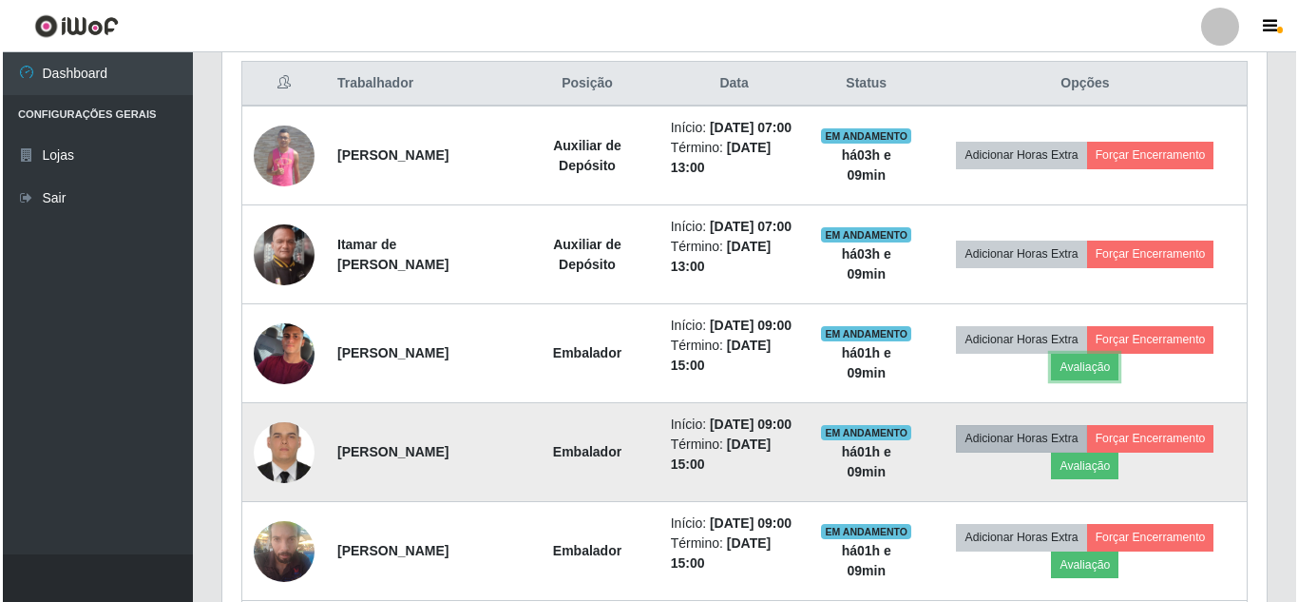
scroll to position [760, 0]
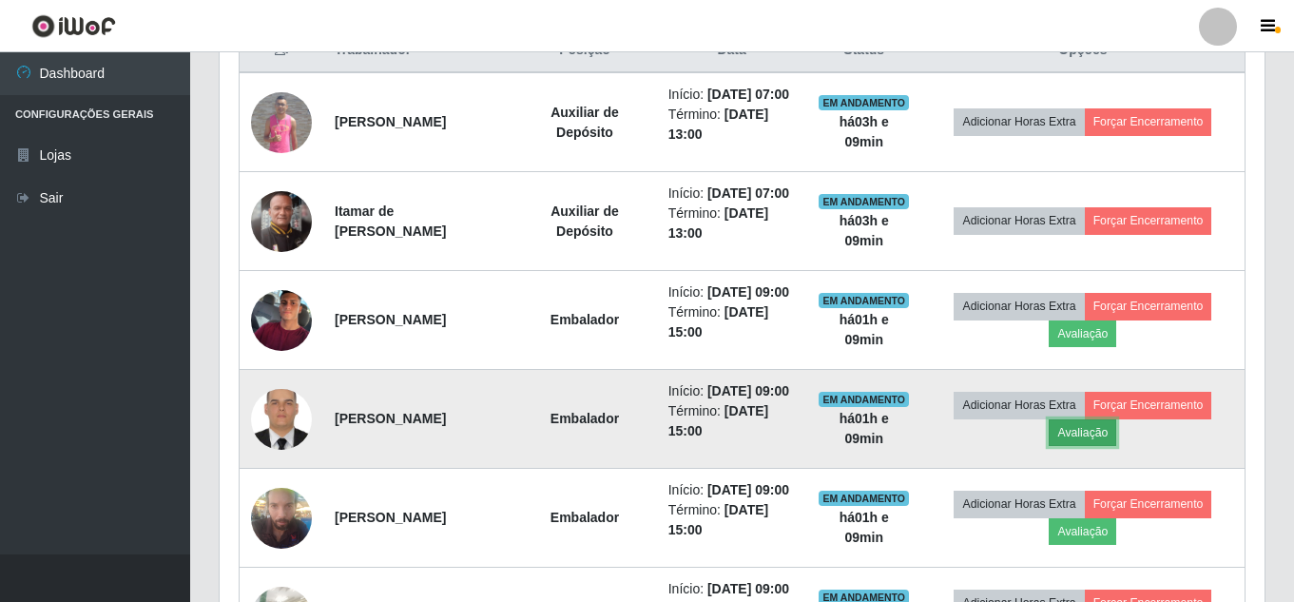
click at [1091, 446] on button "Avaliação" at bounding box center [1081, 432] width 67 height 27
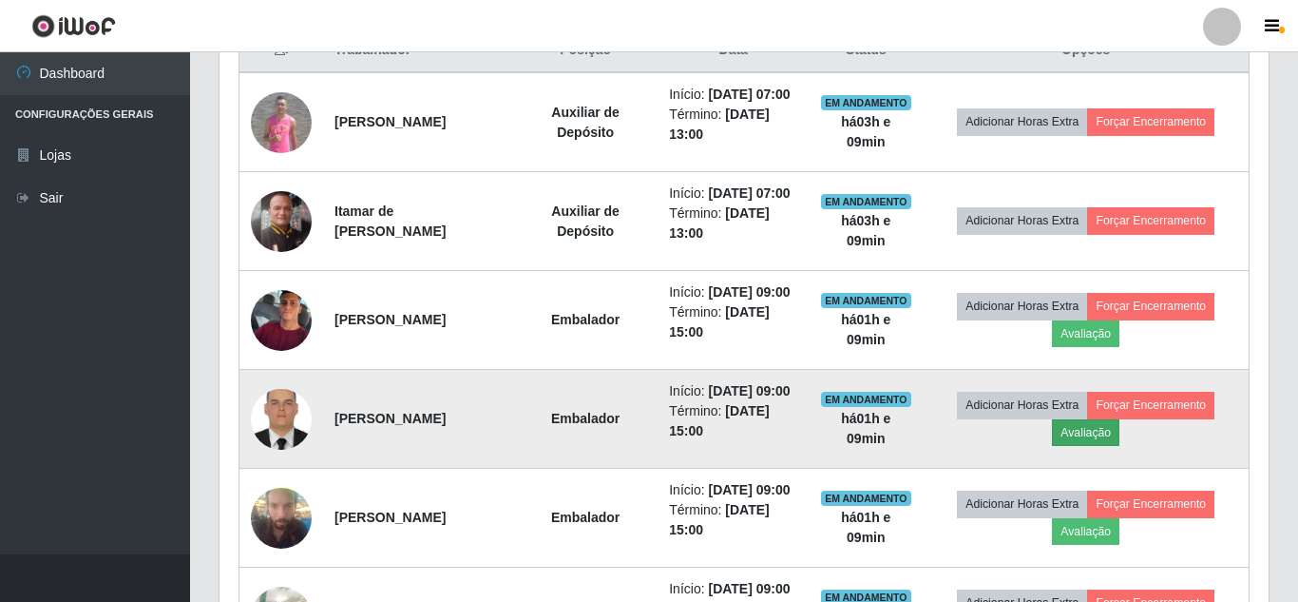
scroll to position [394, 1035]
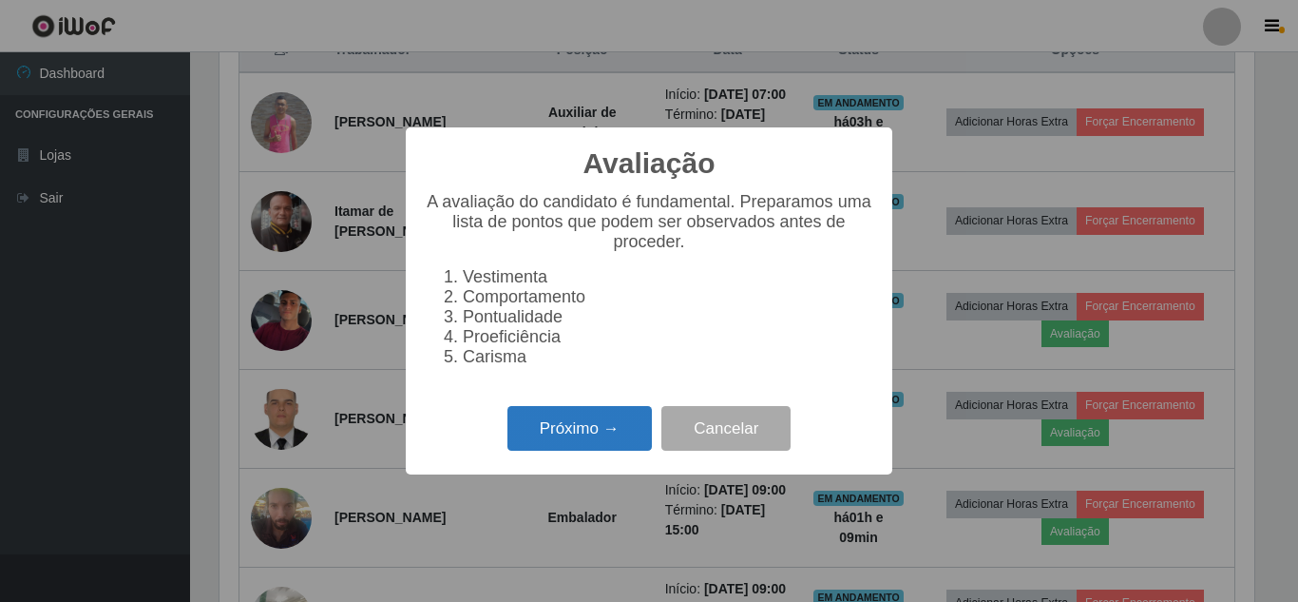
click at [591, 424] on button "Próximo →" at bounding box center [580, 428] width 144 height 45
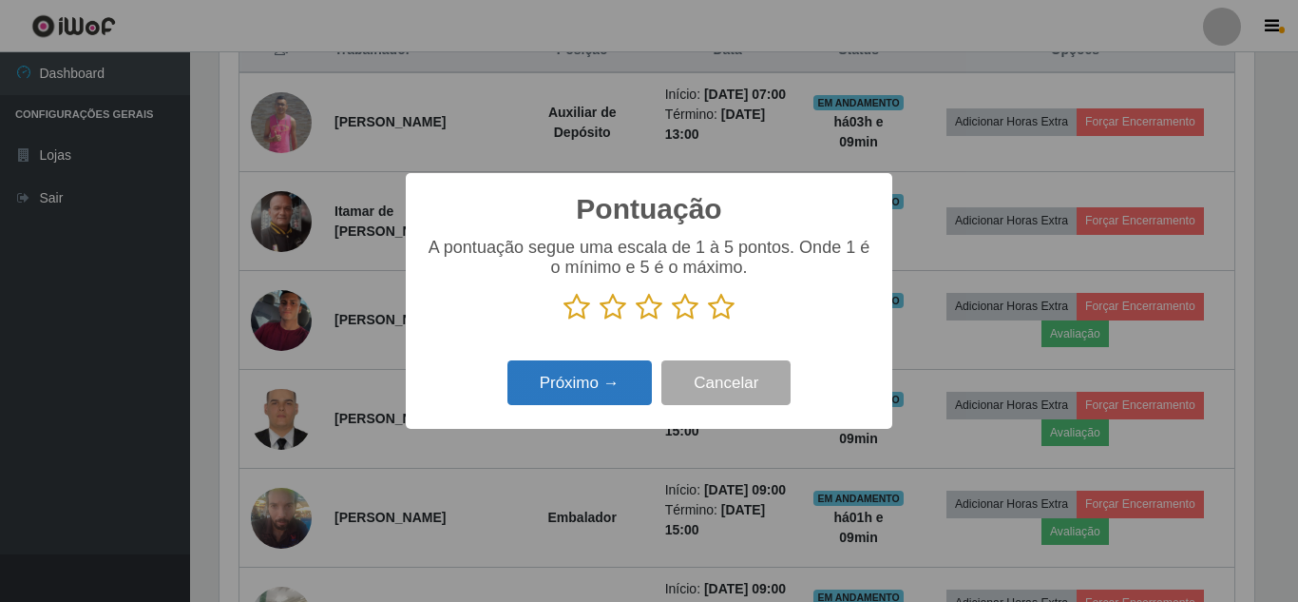
click at [615, 387] on button "Próximo →" at bounding box center [580, 382] width 144 height 45
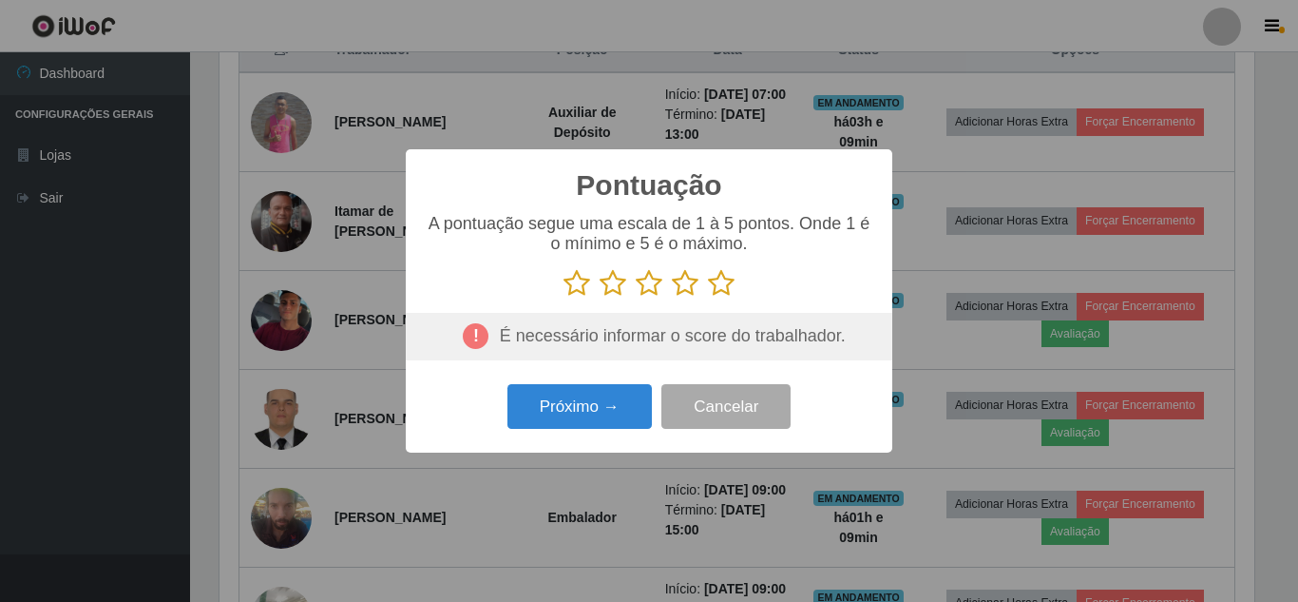
click at [708, 290] on icon at bounding box center [721, 283] width 27 height 29
click at [708, 297] on input "radio" at bounding box center [708, 297] width 0 height 0
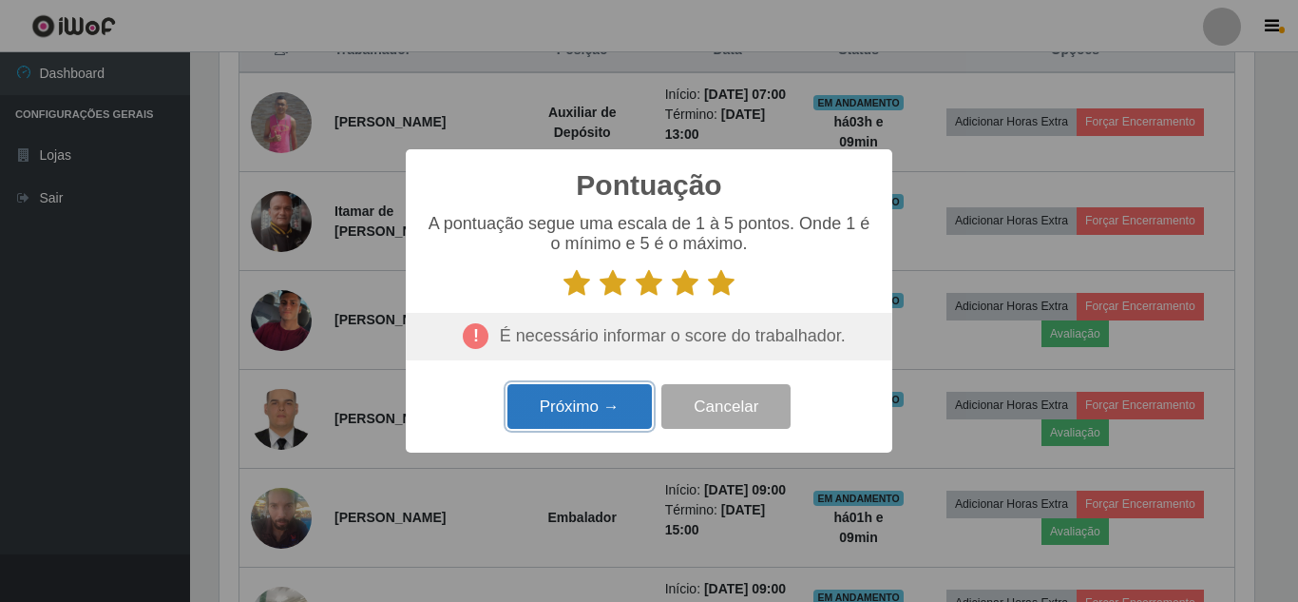
click at [590, 411] on button "Próximo →" at bounding box center [580, 406] width 144 height 45
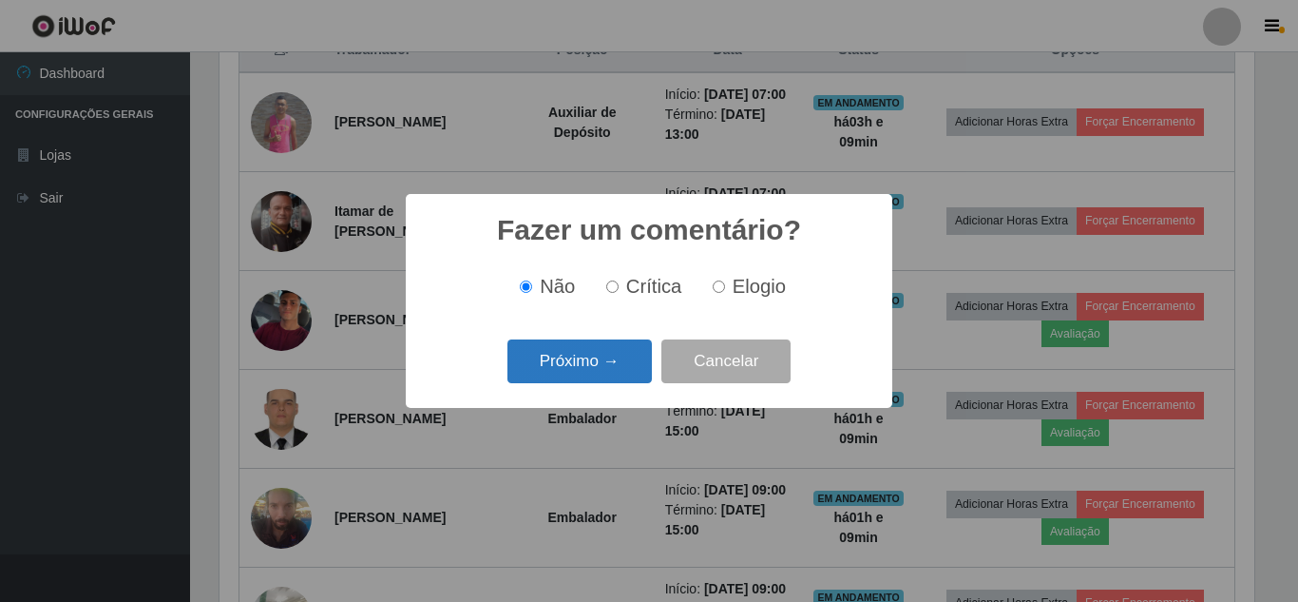
click at [613, 348] on button "Próximo →" at bounding box center [580, 361] width 144 height 45
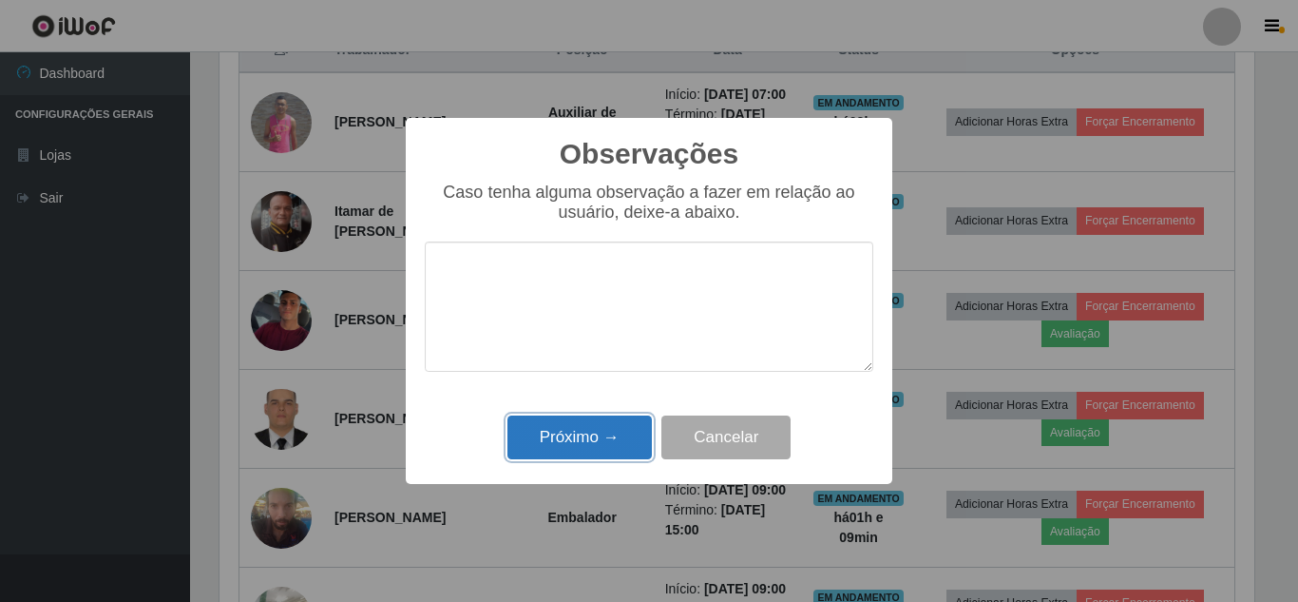
click at [585, 419] on button "Próximo →" at bounding box center [580, 437] width 144 height 45
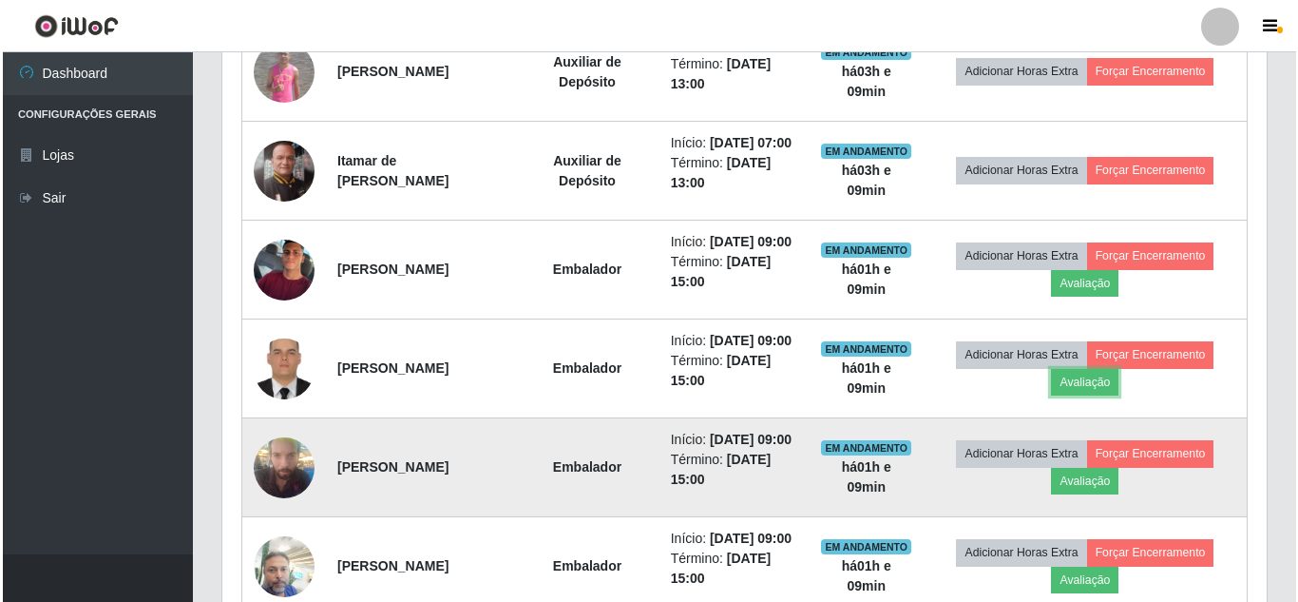
scroll to position [855, 0]
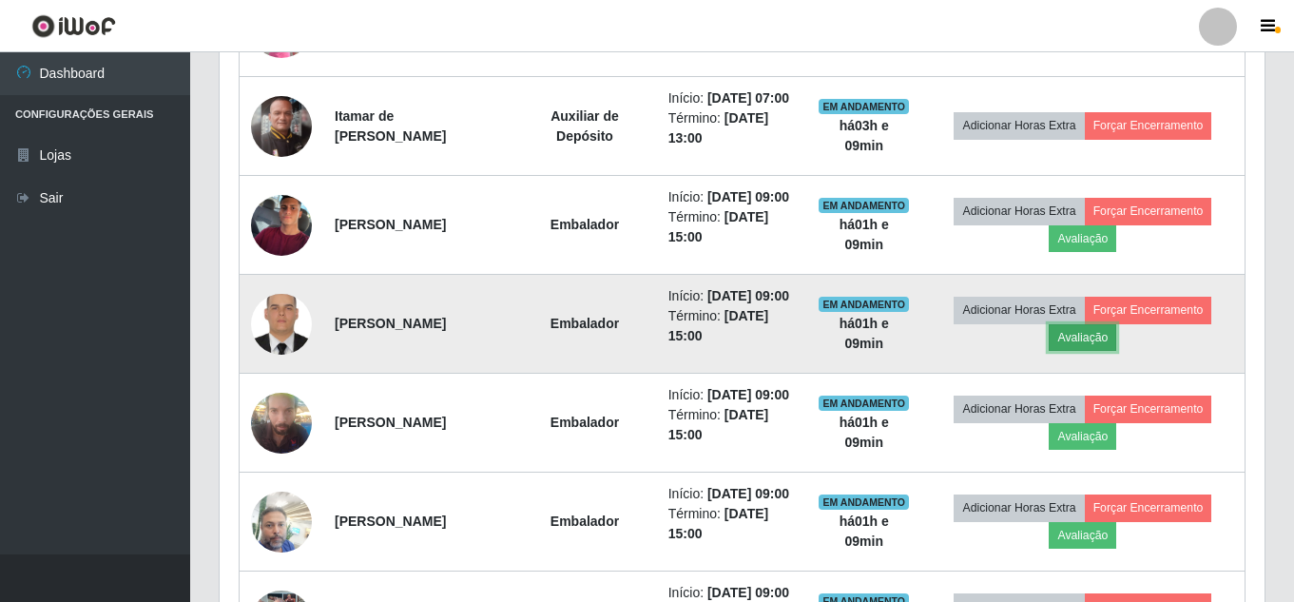
click at [1104, 351] on button "Avaliação" at bounding box center [1081, 337] width 67 height 27
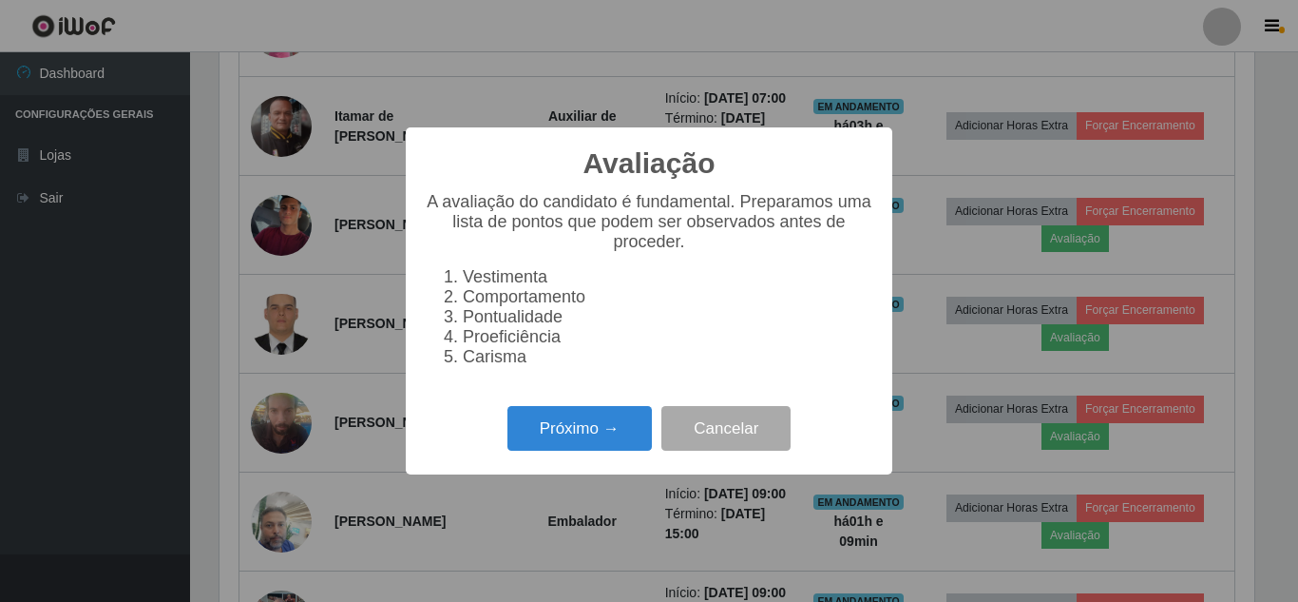
scroll to position [394, 1035]
click at [624, 449] on button "Próximo →" at bounding box center [580, 428] width 144 height 45
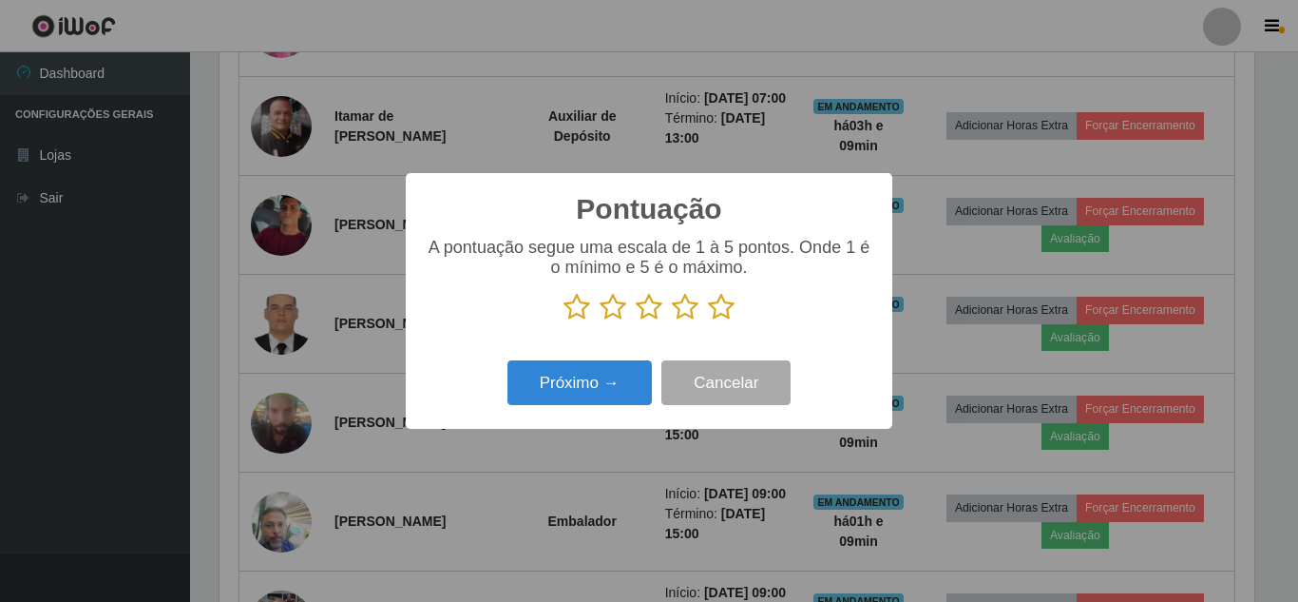
scroll to position [950073, 949433]
click at [623, 403] on button "Próximo →" at bounding box center [580, 382] width 144 height 45
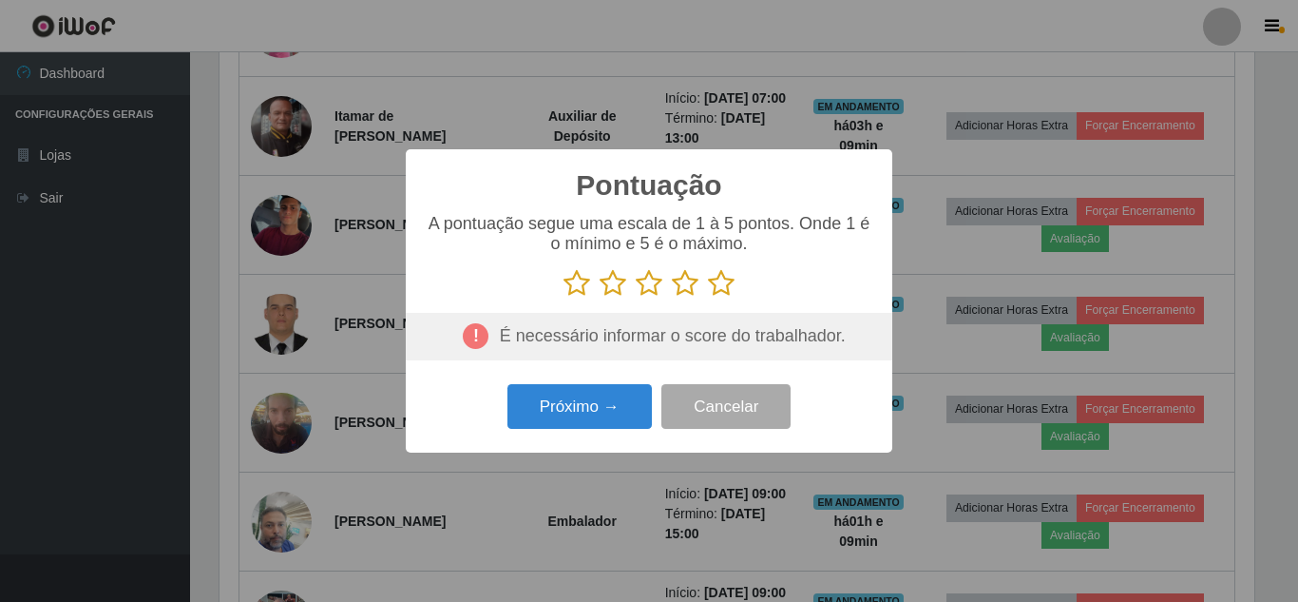
click at [720, 286] on icon at bounding box center [721, 283] width 27 height 29
click at [708, 297] on input "radio" at bounding box center [708, 297] width 0 height 0
click at [657, 374] on div "Pontuação × A pontuação segue uma escala de 1 à 5 pontos. Onde 1 é o mínimo e 5…" at bounding box center [649, 300] width 487 height 303
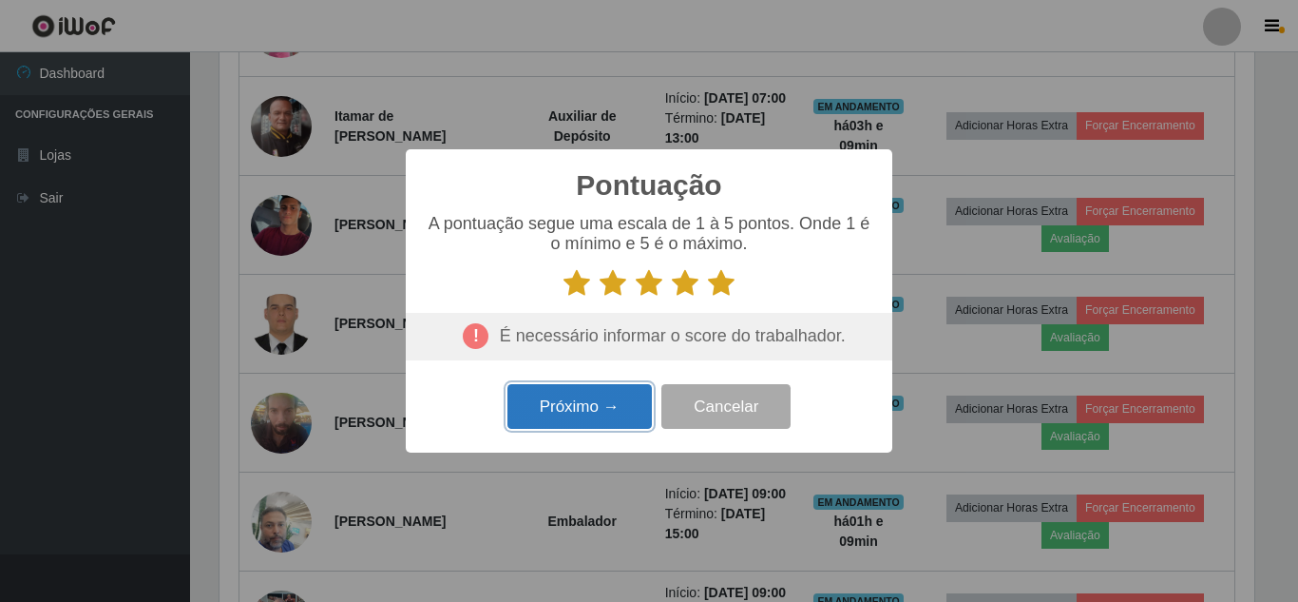
click at [649, 391] on button "Próximo →" at bounding box center [580, 406] width 144 height 45
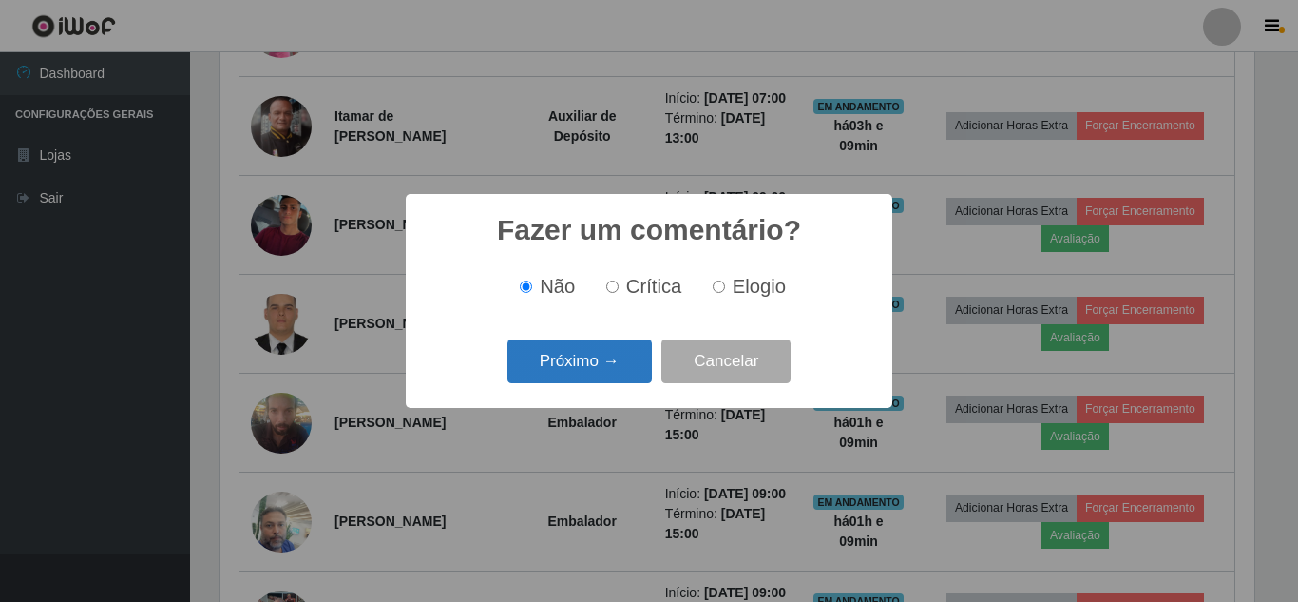
click at [626, 370] on button "Próximo →" at bounding box center [580, 361] width 144 height 45
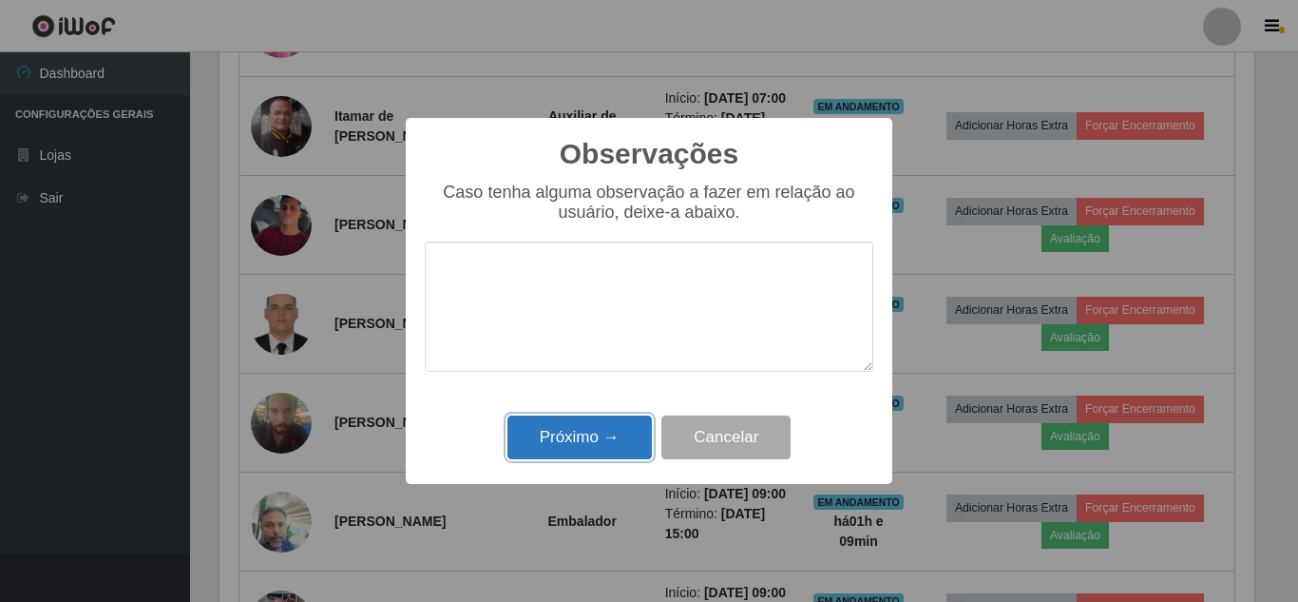
click at [619, 418] on button "Próximo →" at bounding box center [580, 437] width 144 height 45
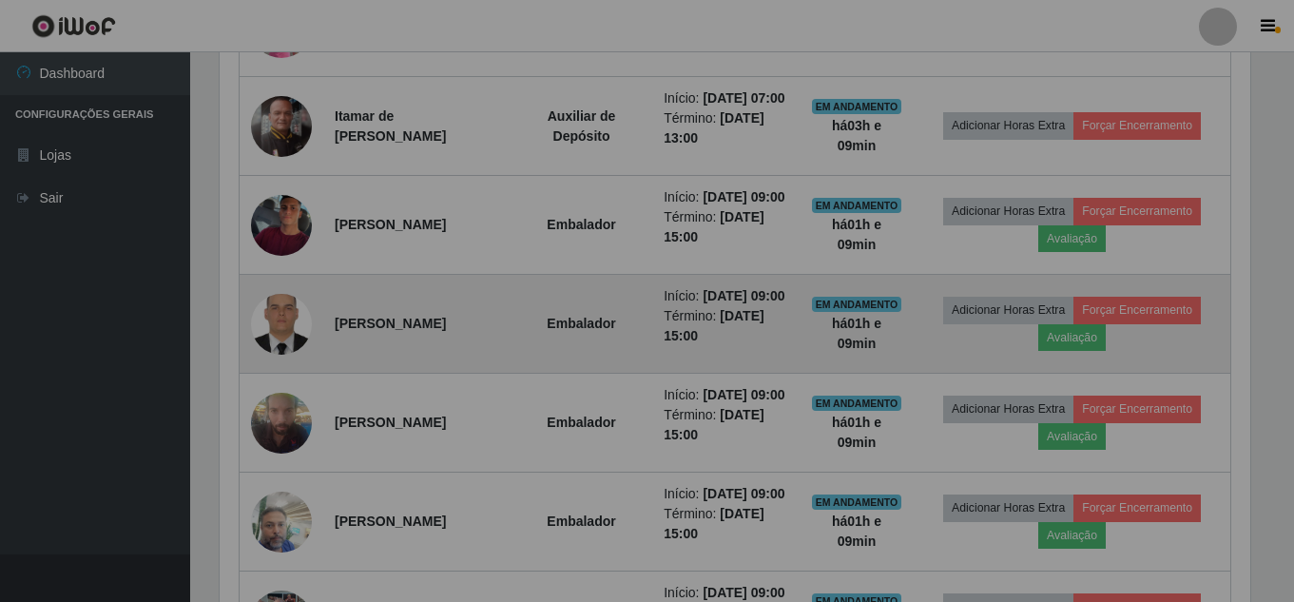
scroll to position [394, 1045]
